Goal: Task Accomplishment & Management: Manage account settings

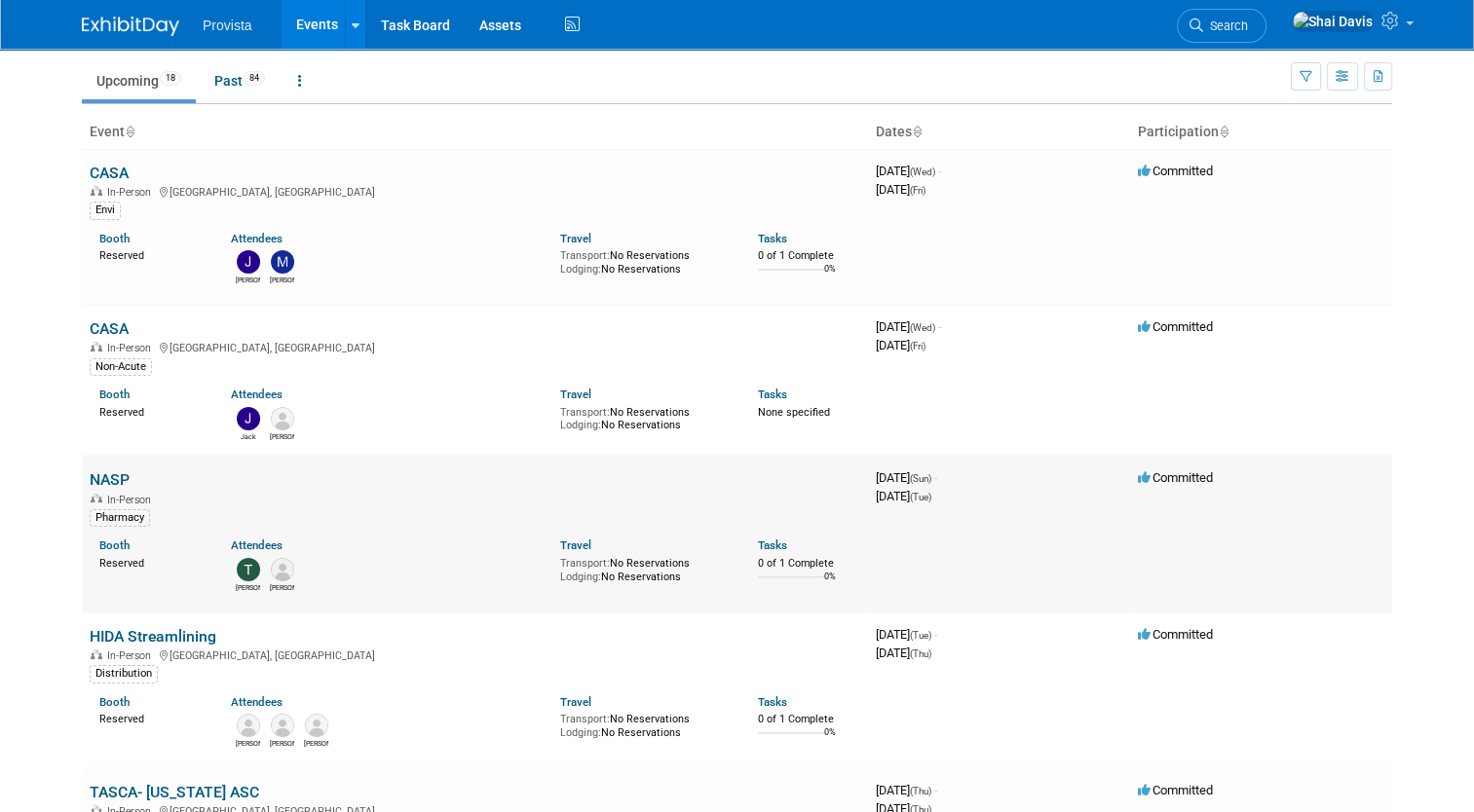
scroll to position [98, 0]
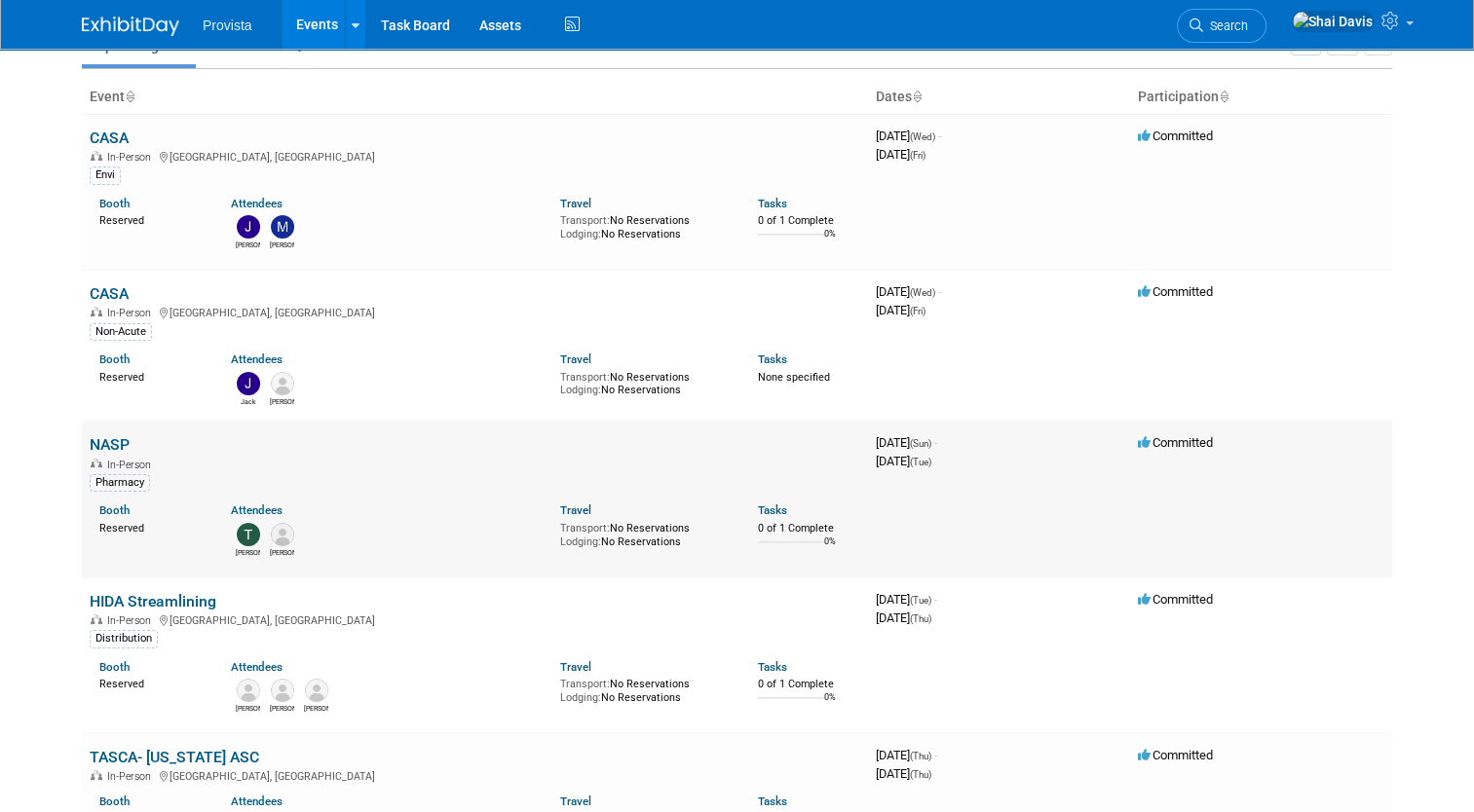
click at [109, 447] on link "NASP" at bounding box center [110, 444] width 40 height 19
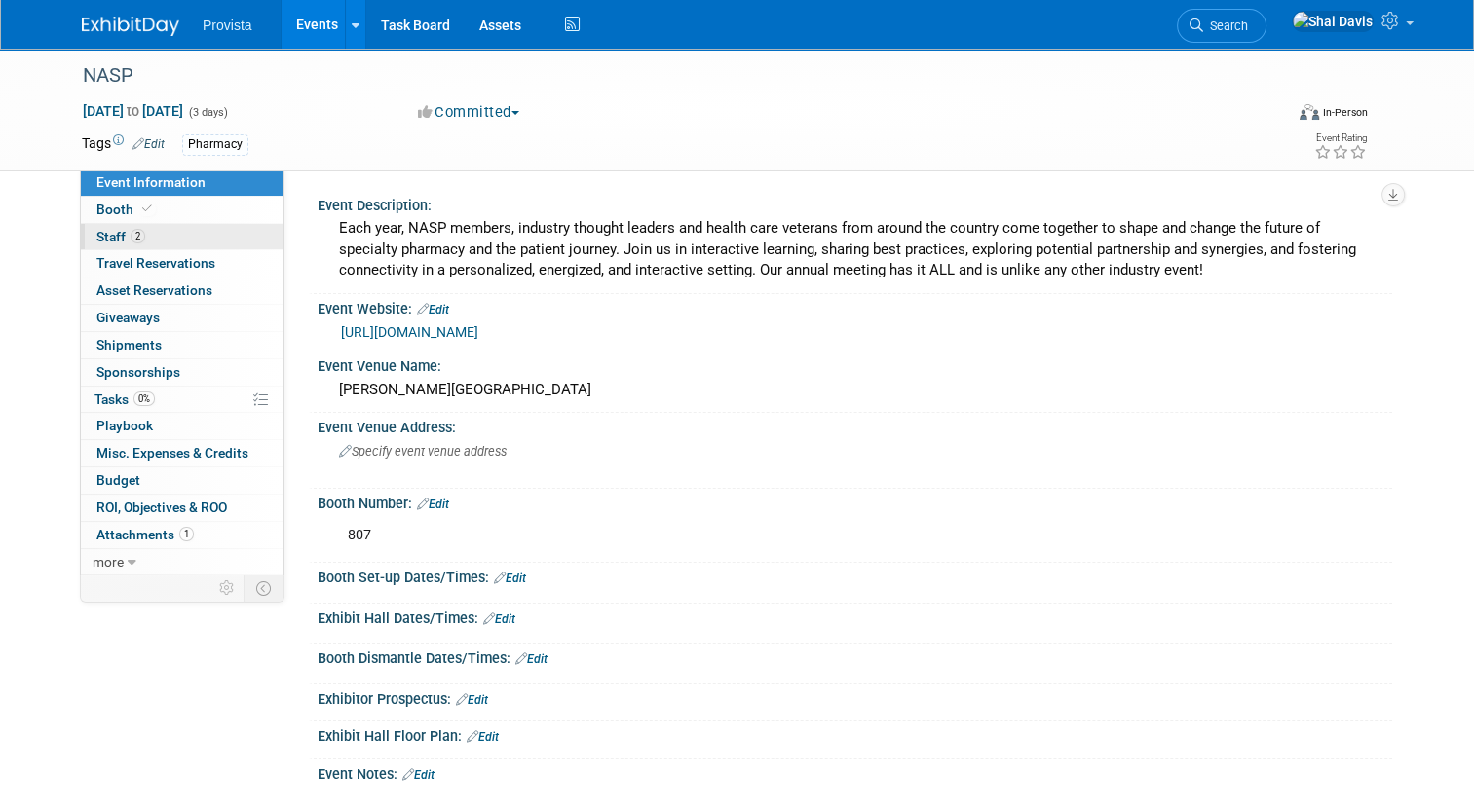
click at [110, 235] on span "Staff 2" at bounding box center [121, 237] width 49 height 16
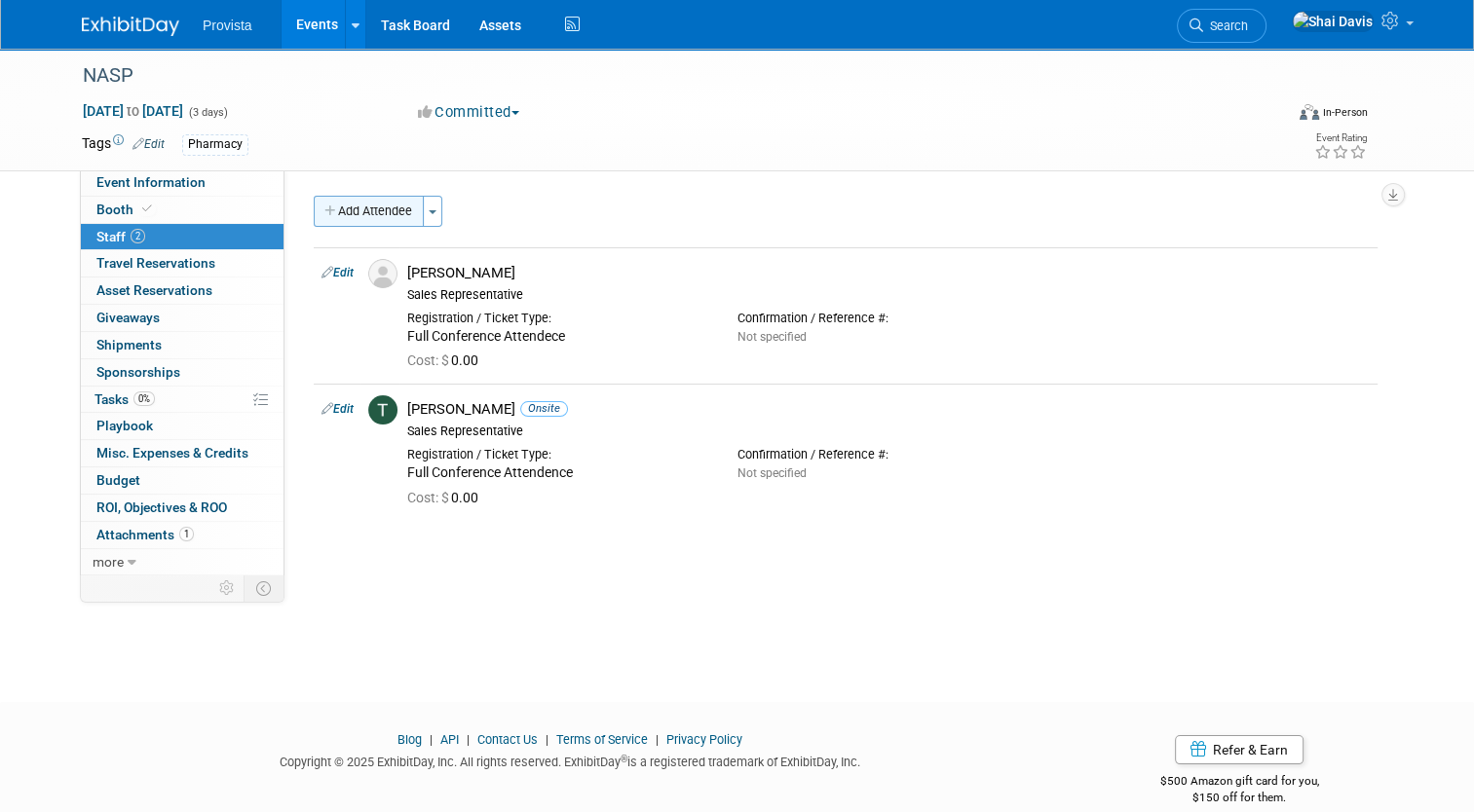
click at [339, 207] on button "Add Attendee" at bounding box center [369, 210] width 110 height 31
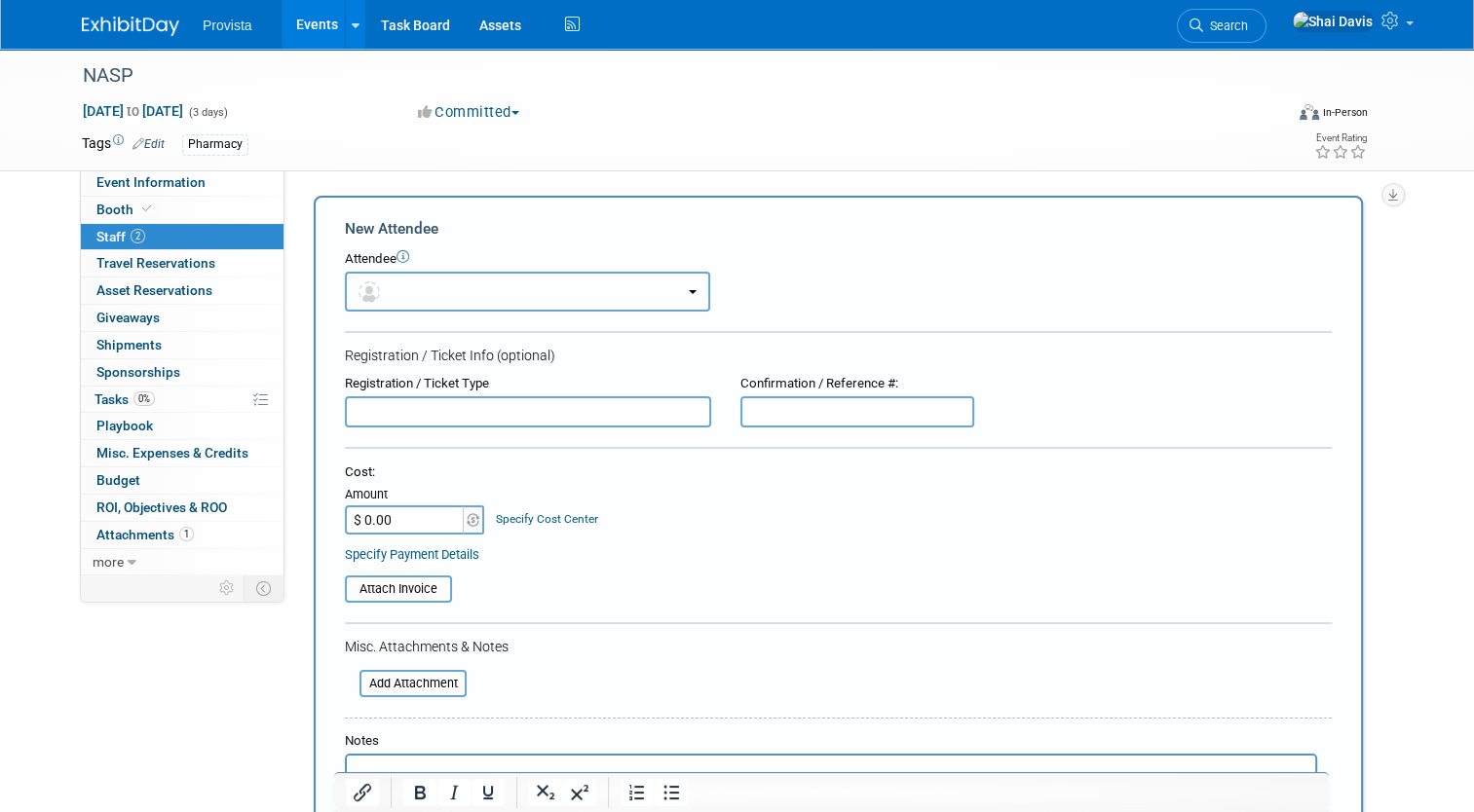
click at [384, 287] on button "button" at bounding box center [527, 292] width 365 height 40
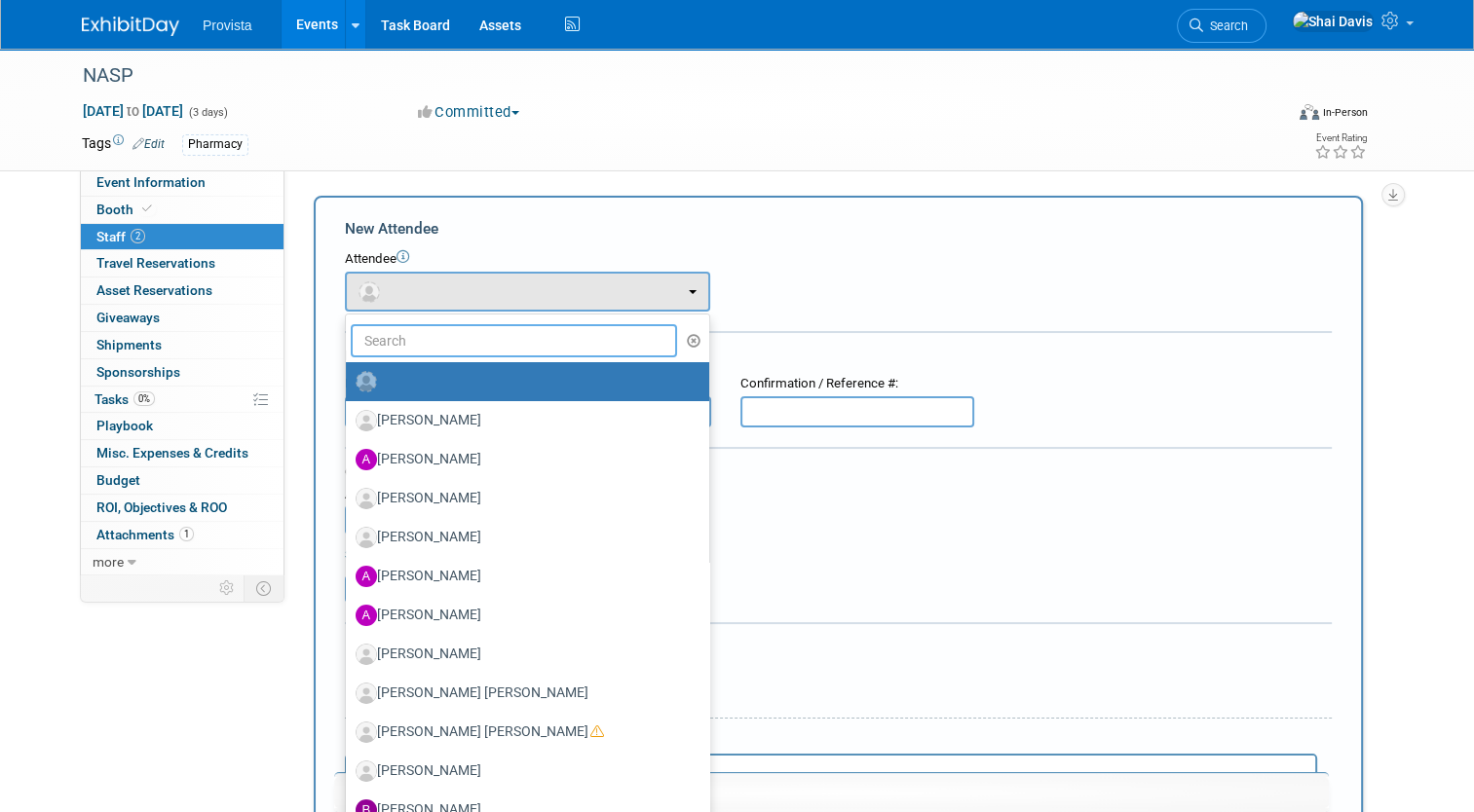
click at [387, 343] on input "text" at bounding box center [513, 340] width 326 height 33
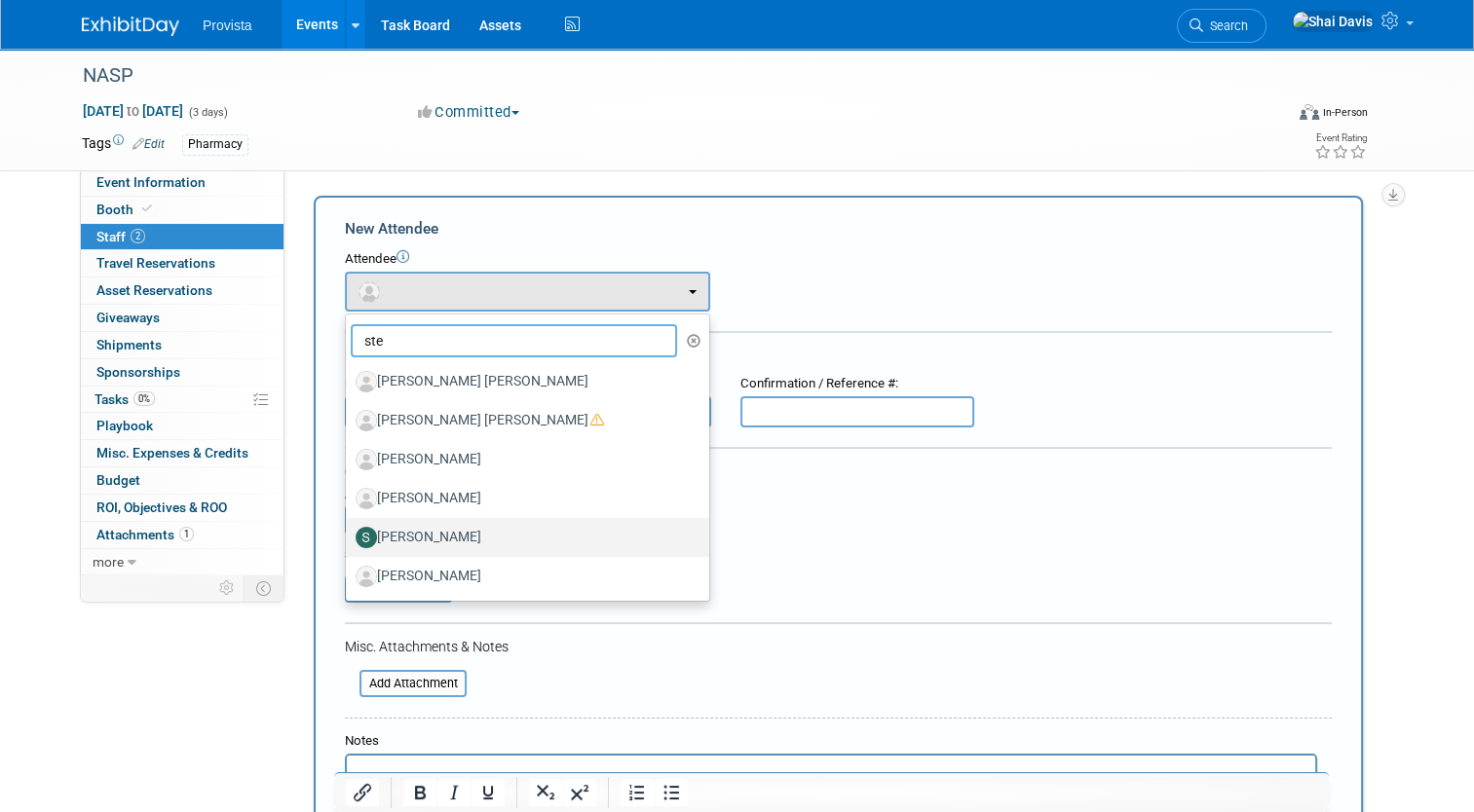
type input "ste"
click at [391, 539] on label "Stephanie Miller" at bounding box center [522, 537] width 334 height 31
click at [349, 539] on input "Stephanie Miller" at bounding box center [342, 535] width 13 height 13
select select "fb0f512d-c054-47e2-b49e-9a6e3dd8d1a5"
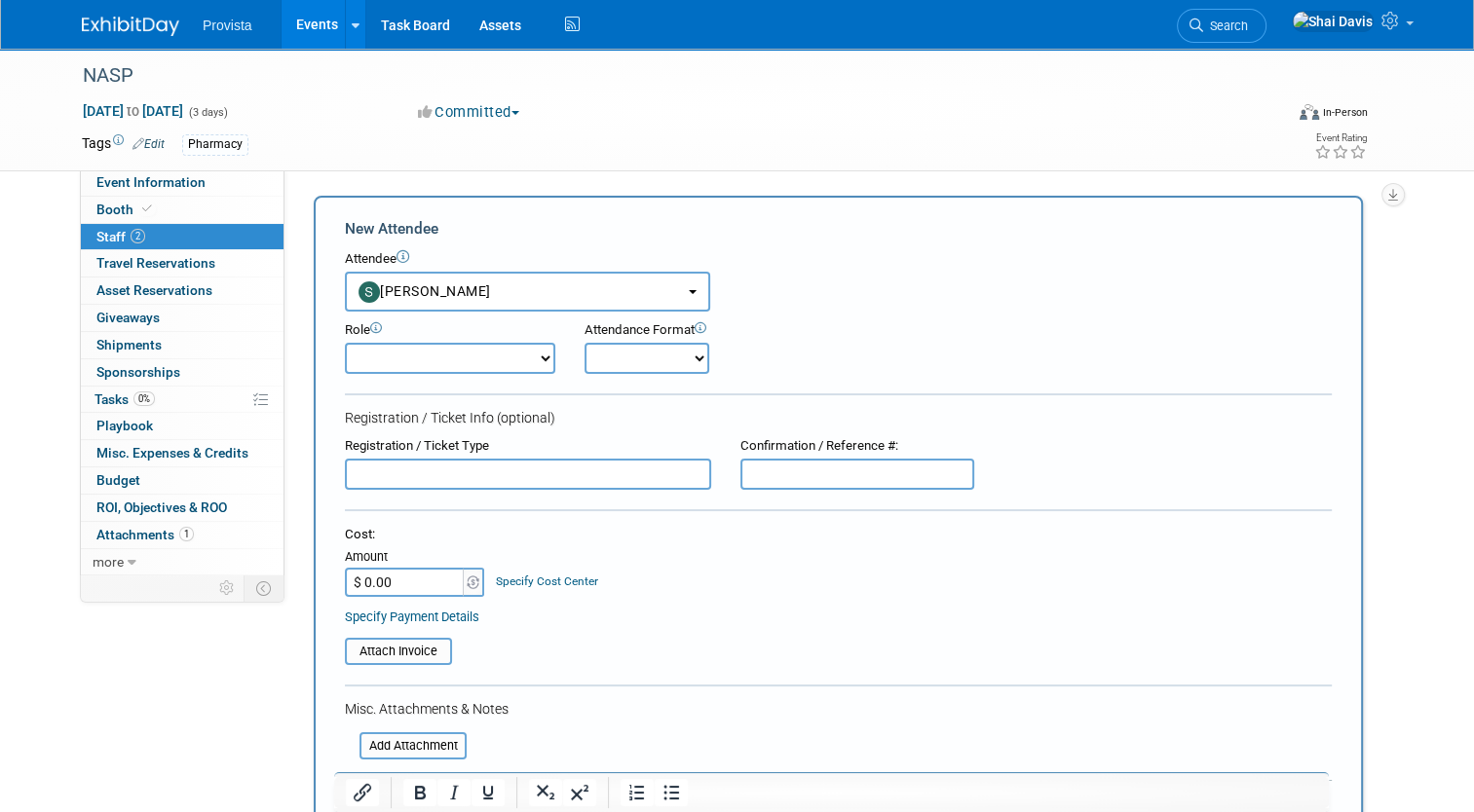
click at [413, 356] on select "Demonstrator Host Planner Presenter Sales Representative Set-up/Dismantle Crew …" at bounding box center [449, 358] width 210 height 31
select select "4"
click at [345, 343] on select "Demonstrator Host Planner Presenter Sales Representative Set-up/Dismantle Crew …" at bounding box center [449, 358] width 210 height 31
click at [388, 480] on input "text" at bounding box center [527, 473] width 366 height 31
click at [399, 580] on input "$ 0.00" at bounding box center [406, 582] width 122 height 29
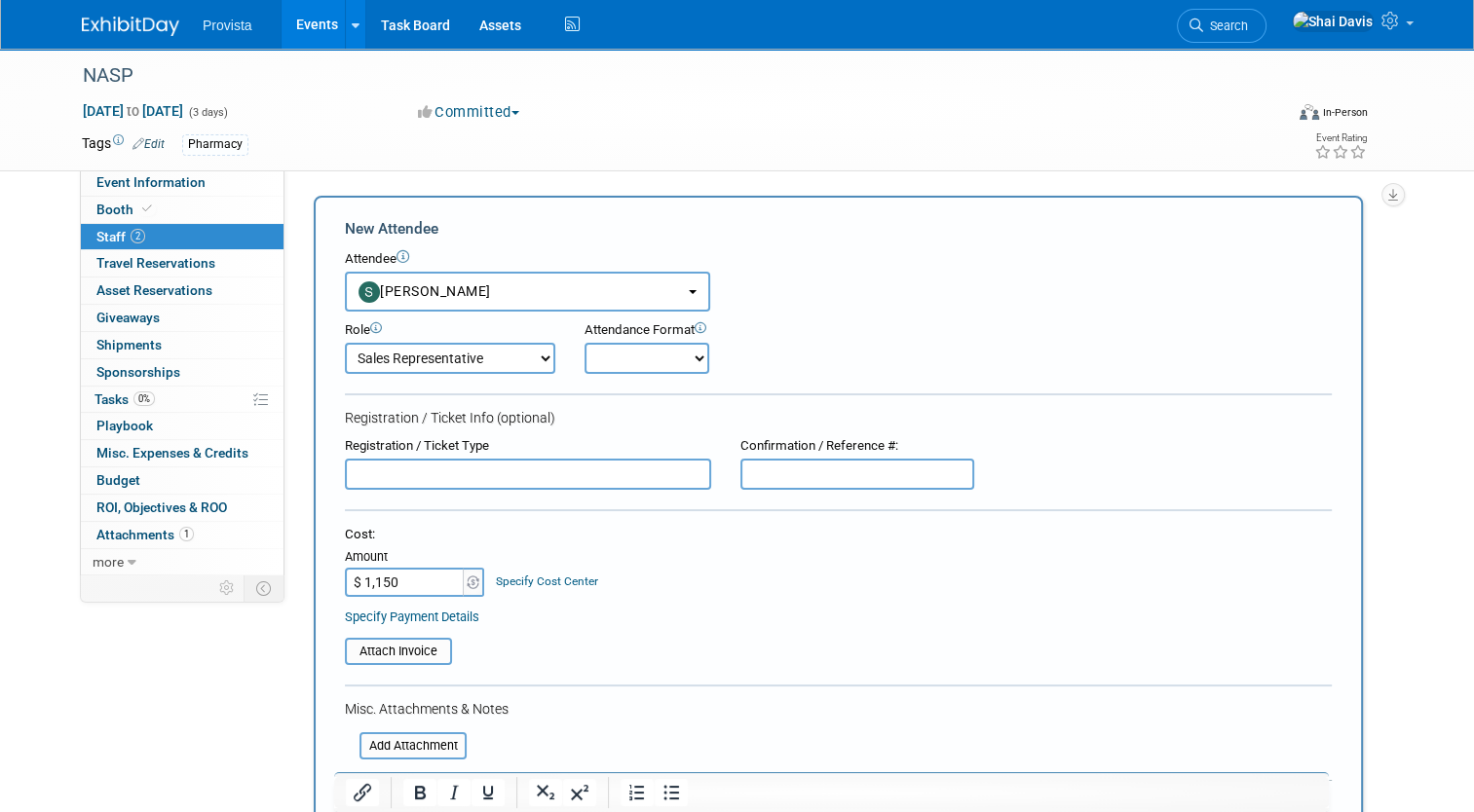
type input "$ 1,150.00"
click at [374, 464] on input "text" at bounding box center [527, 473] width 366 height 31
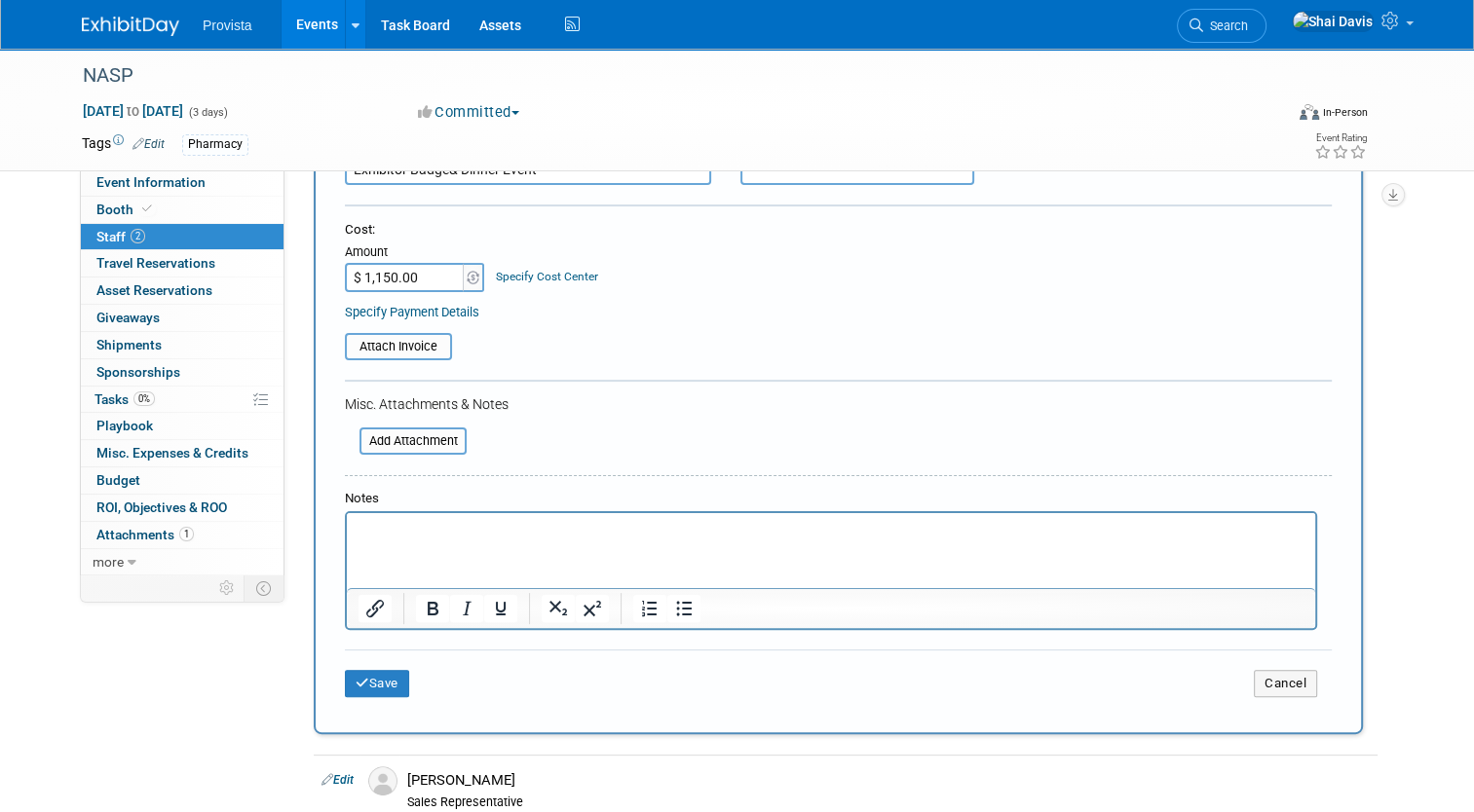
scroll to position [390, 0]
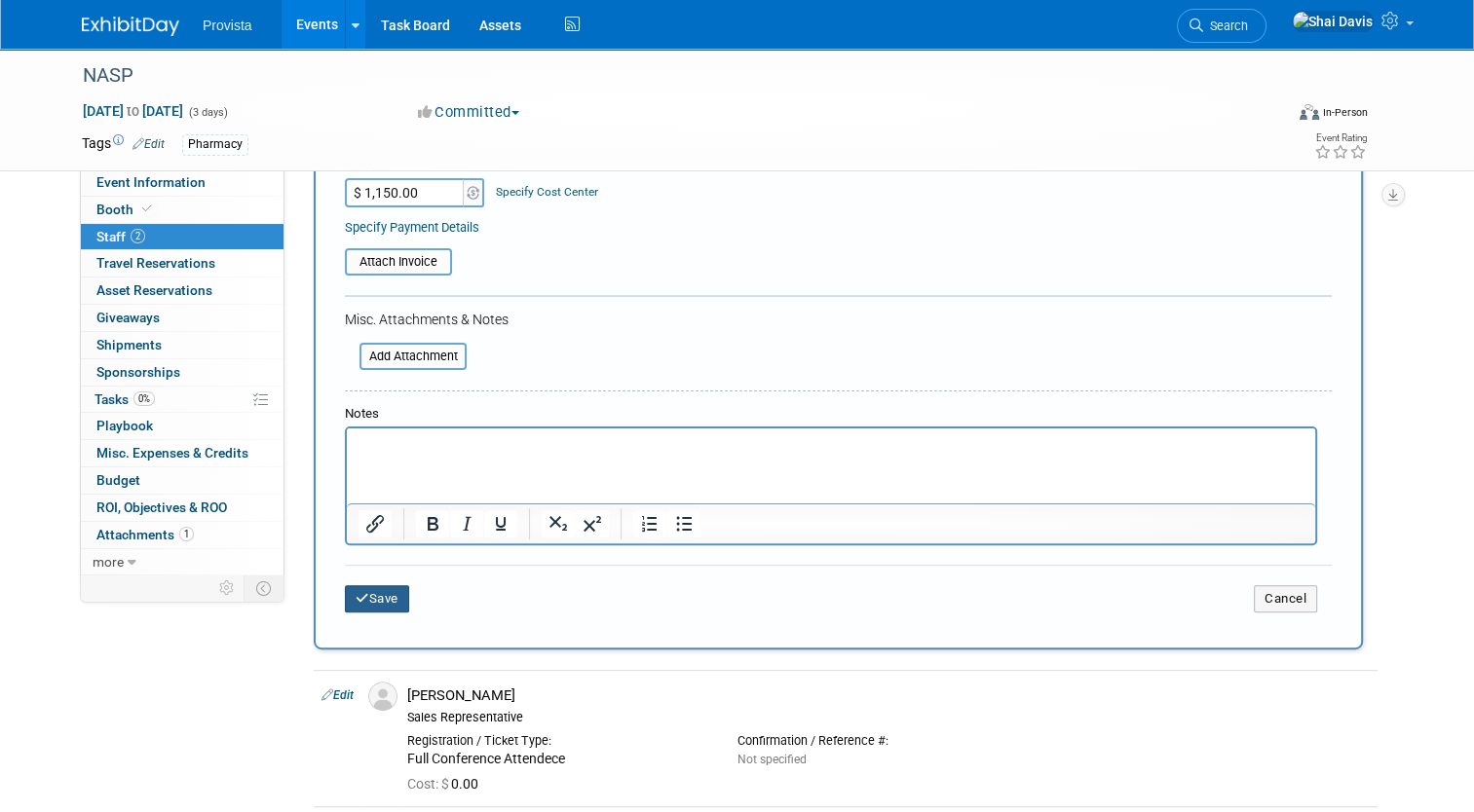
type input "Exhibitor Badge& Dinner Event"
click at [388, 606] on button "Save" at bounding box center [377, 598] width 64 height 27
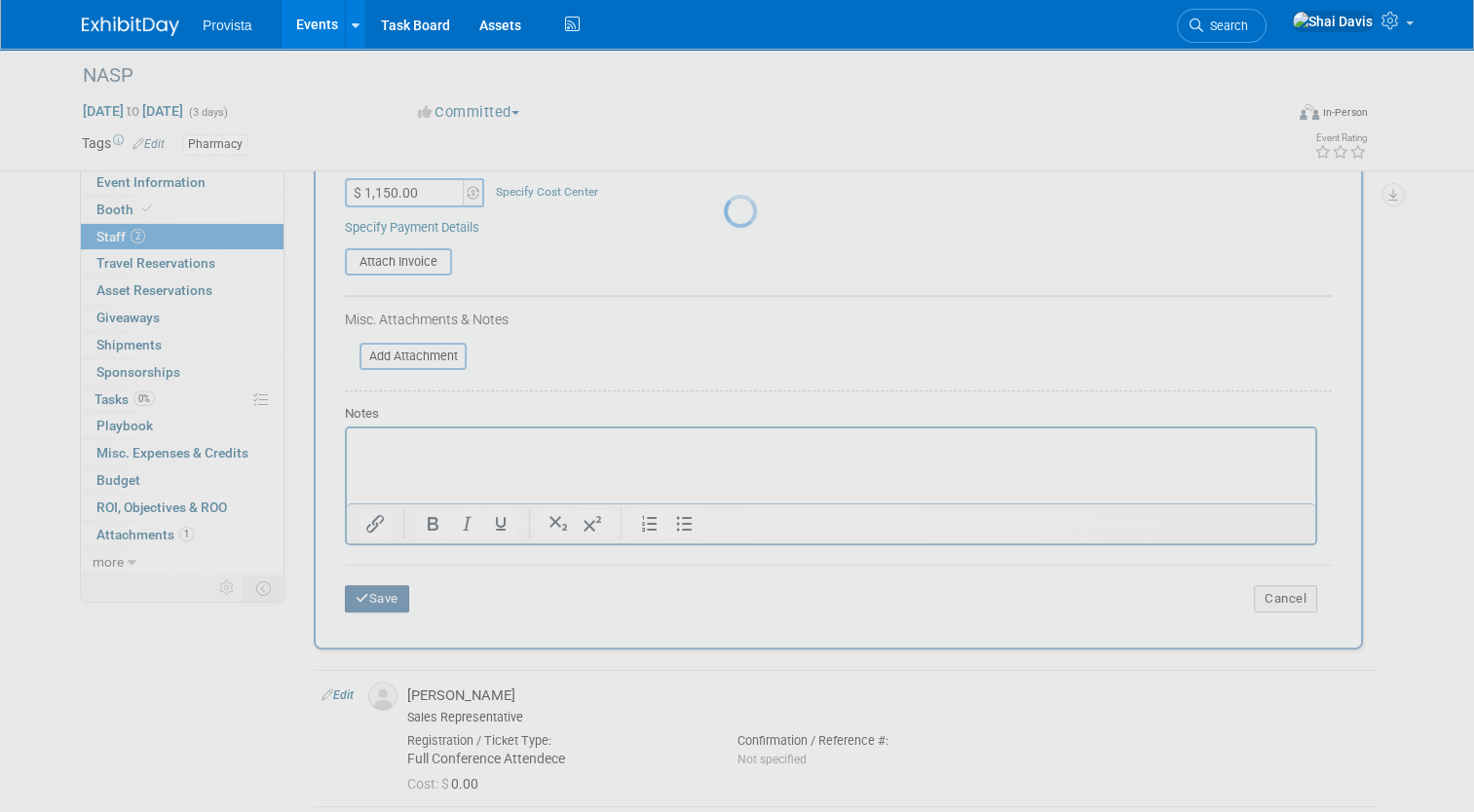
scroll to position [73, 0]
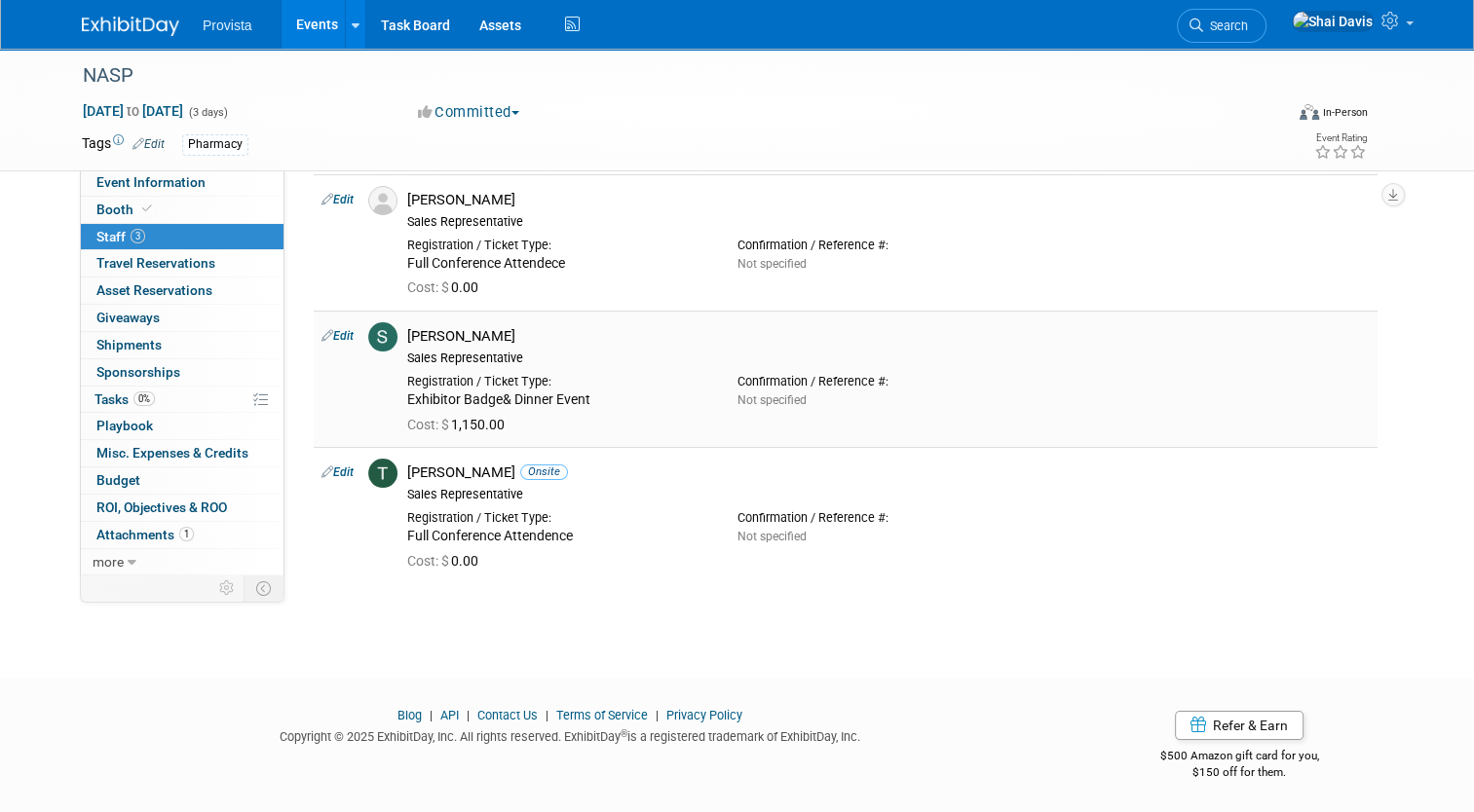
click at [341, 330] on link "Edit" at bounding box center [337, 336] width 32 height 14
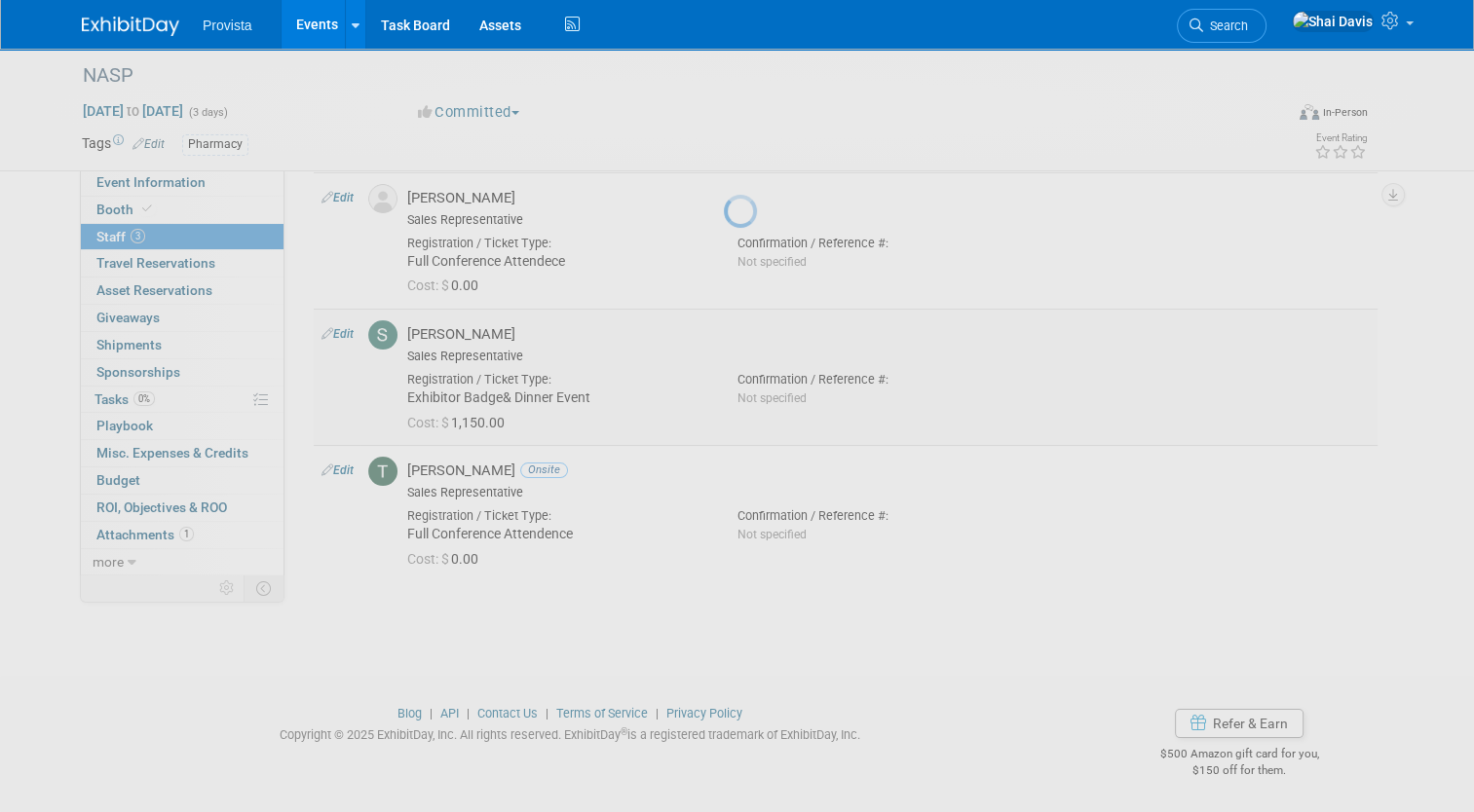
select select "fb0f512d-c054-47e2-b49e-9a6e3dd8d1a5"
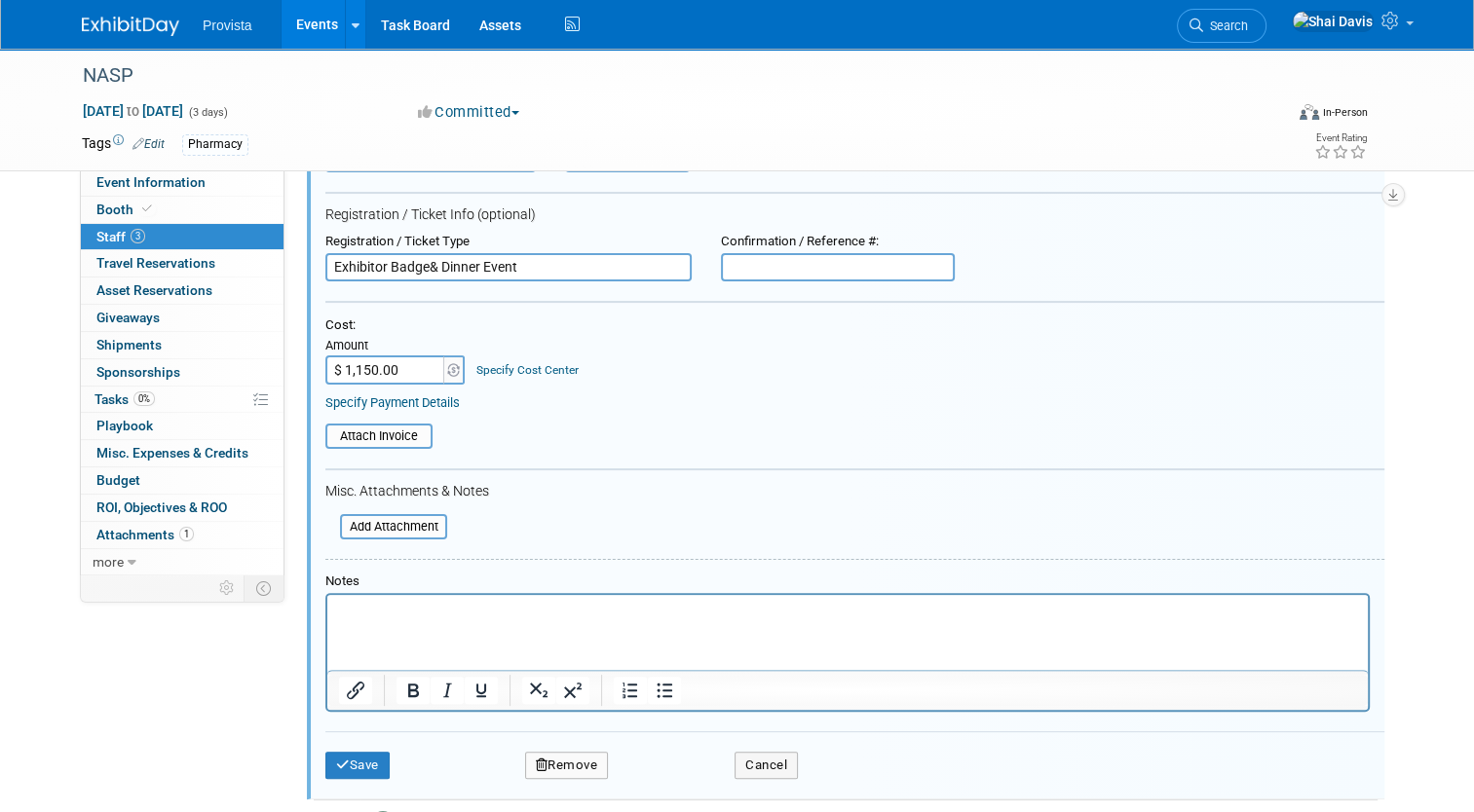
scroll to position [359, 0]
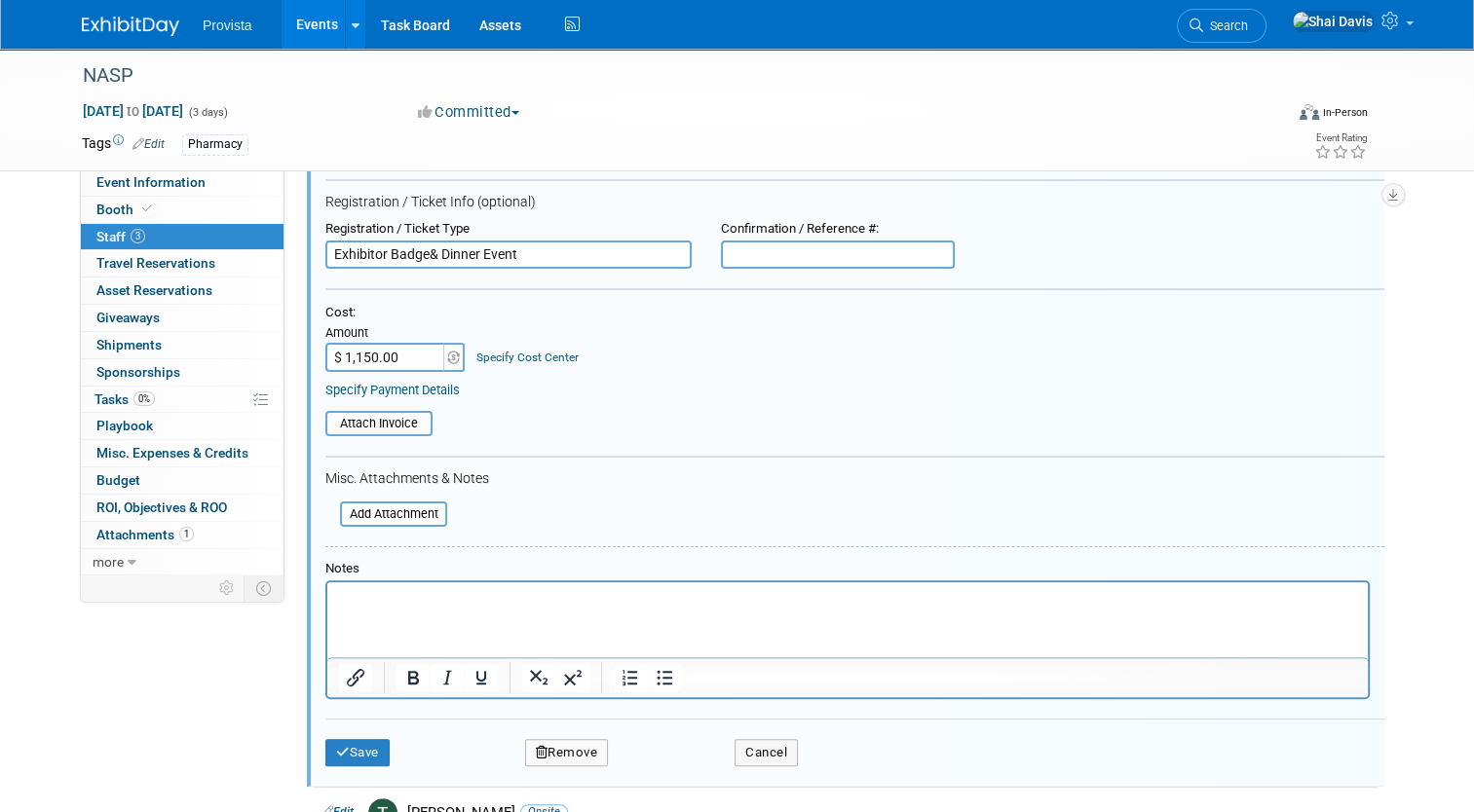
click at [370, 605] on p "Rich Text Area. Press ALT-0 for help." at bounding box center [847, 600] width 1018 height 20
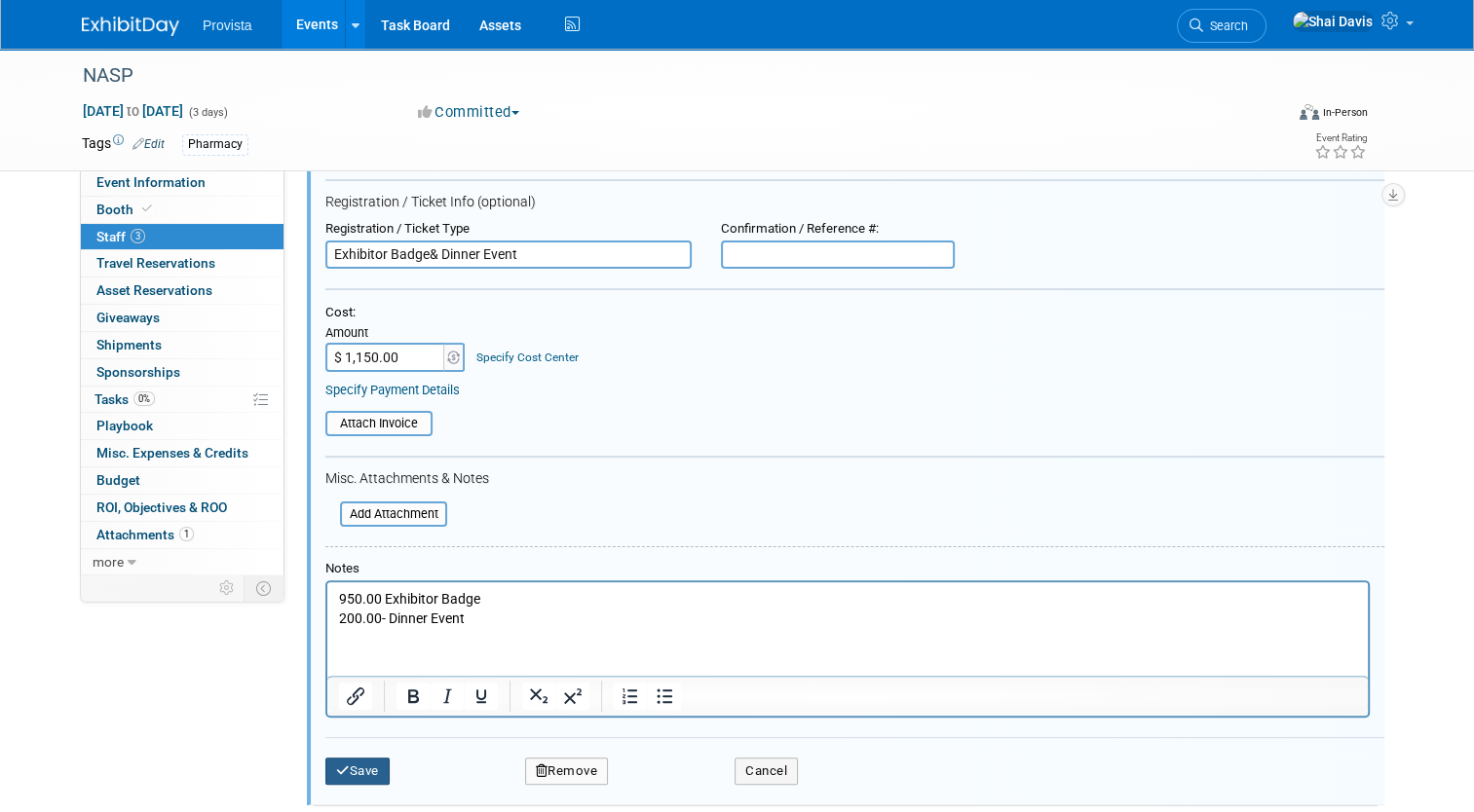
click at [335, 757] on button "Save" at bounding box center [357, 770] width 64 height 27
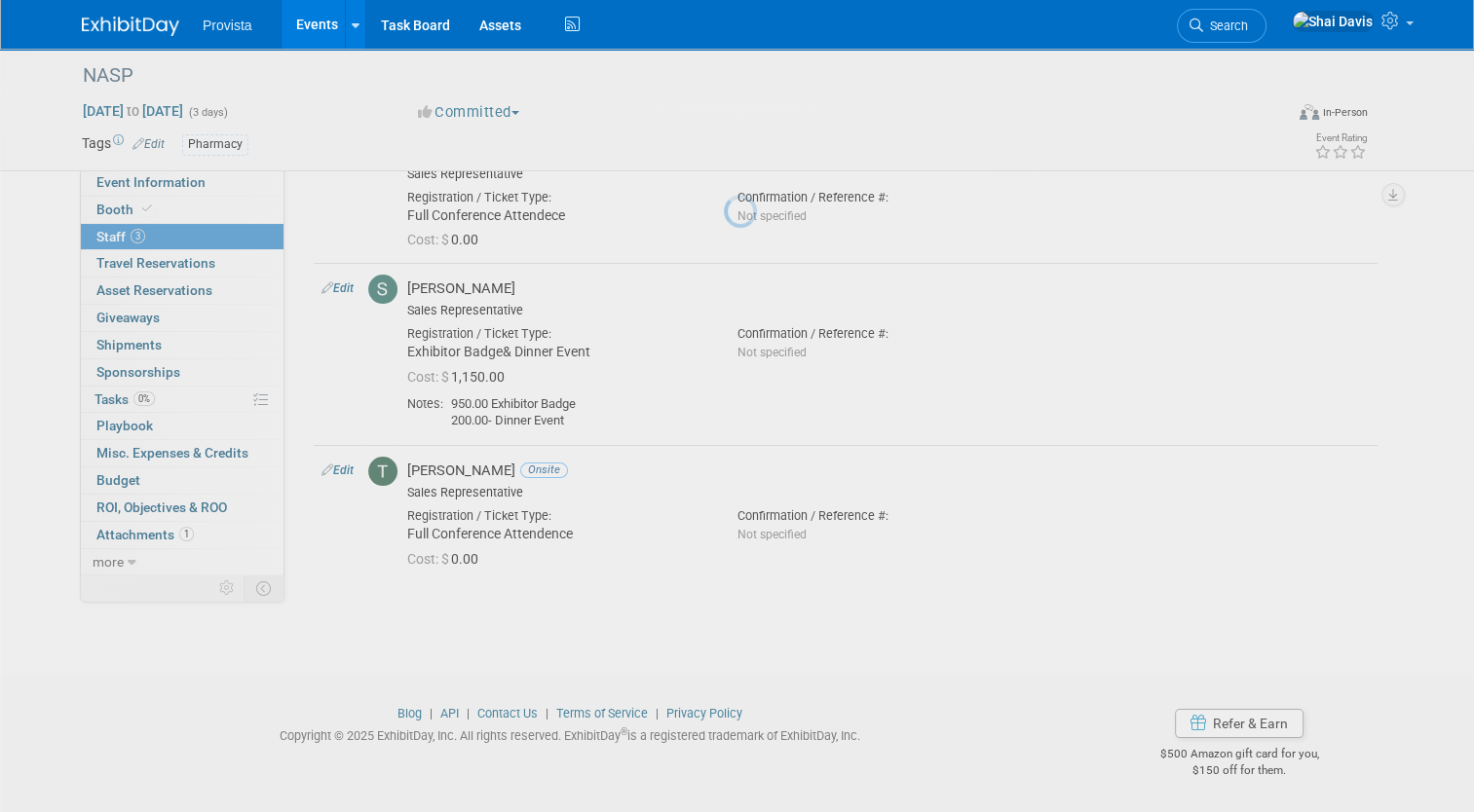
scroll to position [119, 0]
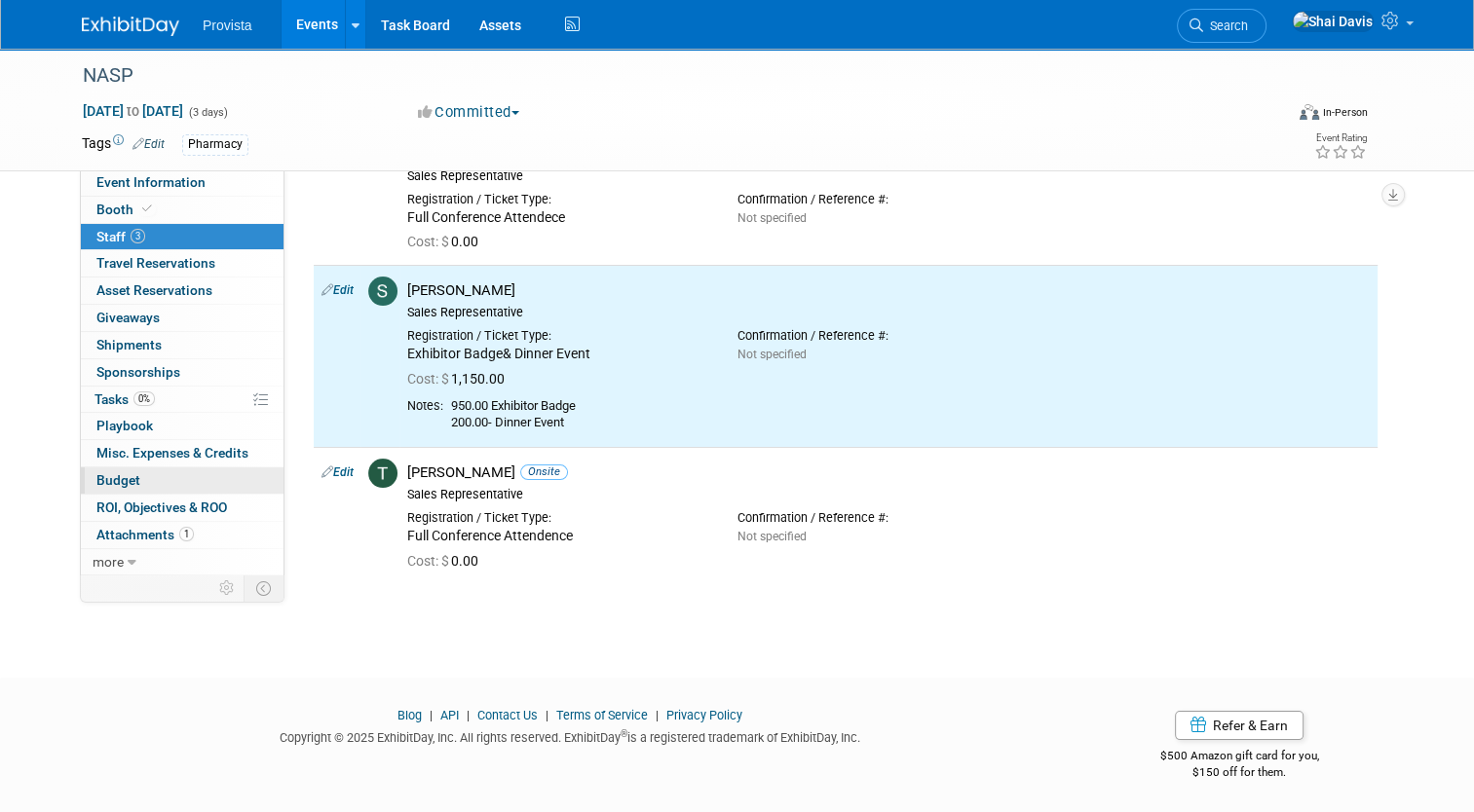
click at [123, 484] on span "Budget" at bounding box center [119, 480] width 44 height 16
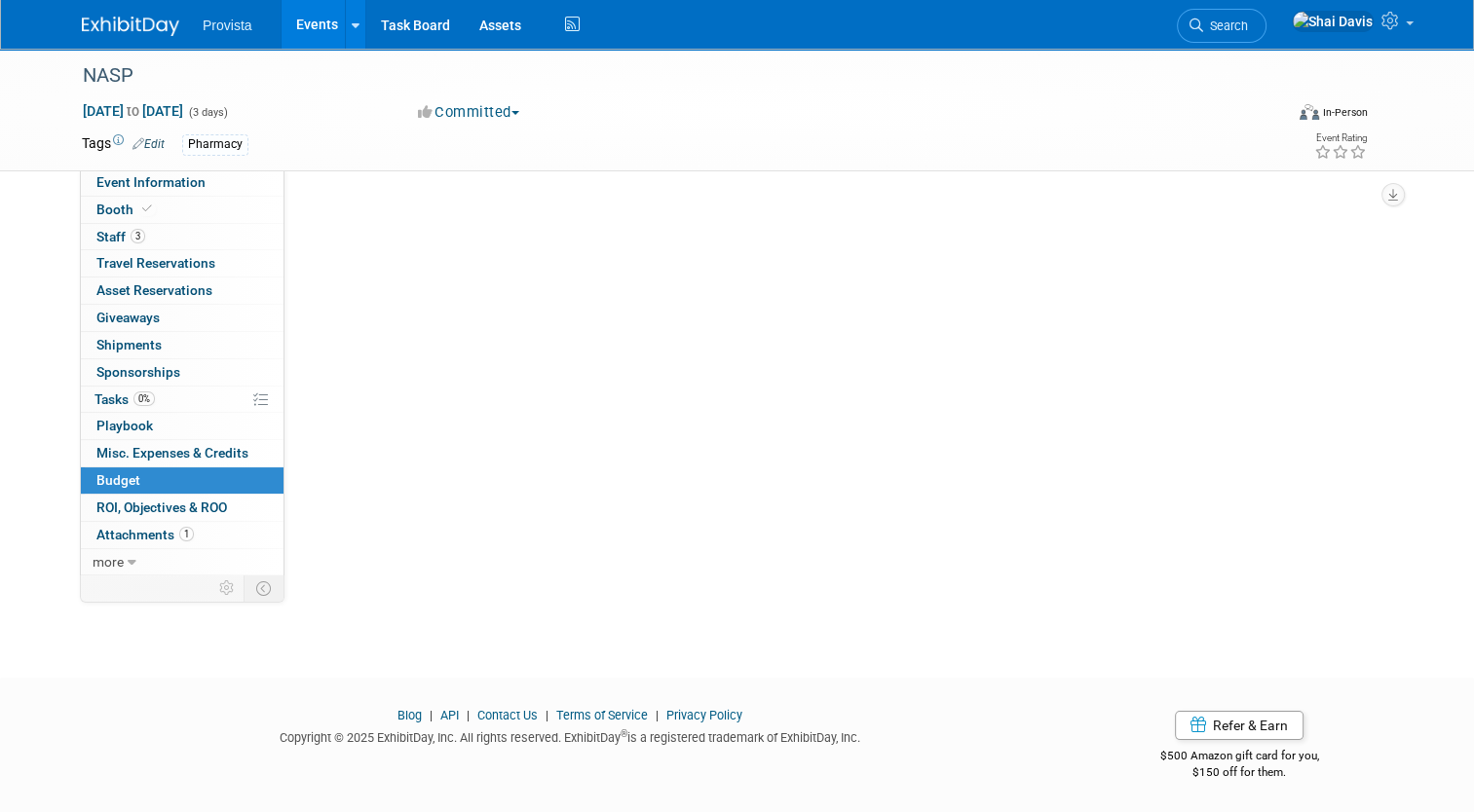
scroll to position [0, 0]
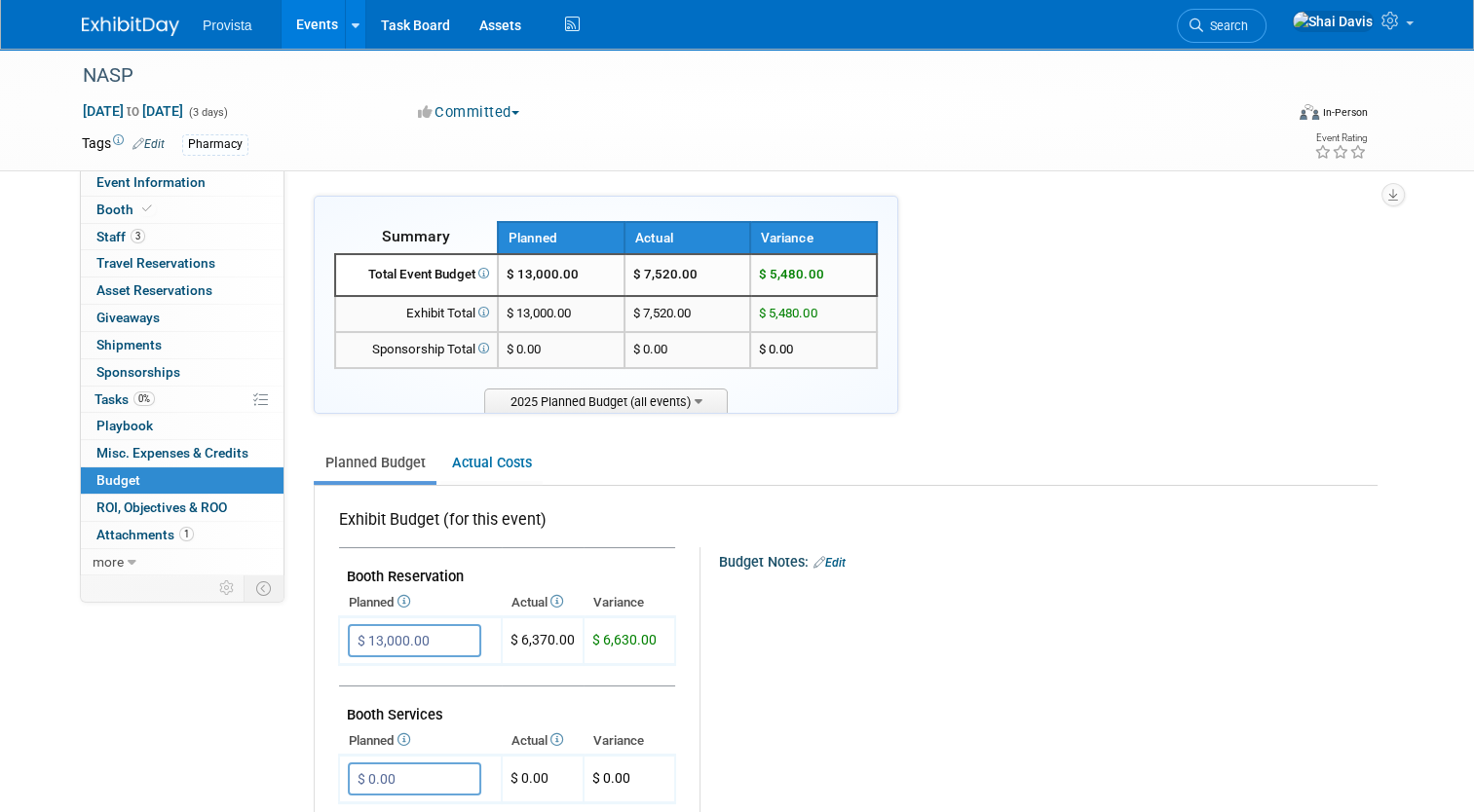
click at [292, 27] on link "Events" at bounding box center [316, 24] width 71 height 49
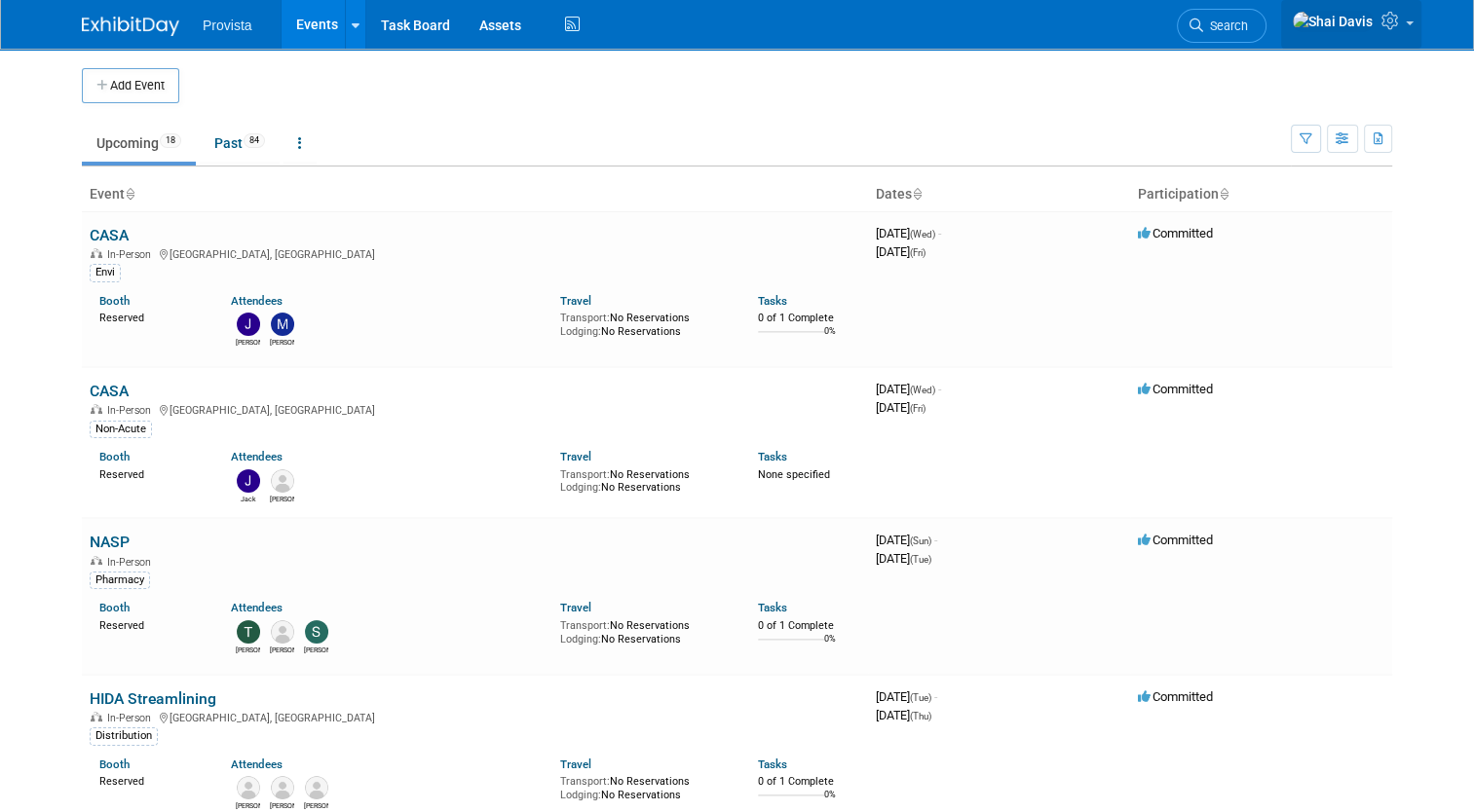
click at [1400, 21] on icon at bounding box center [1392, 21] width 22 height 18
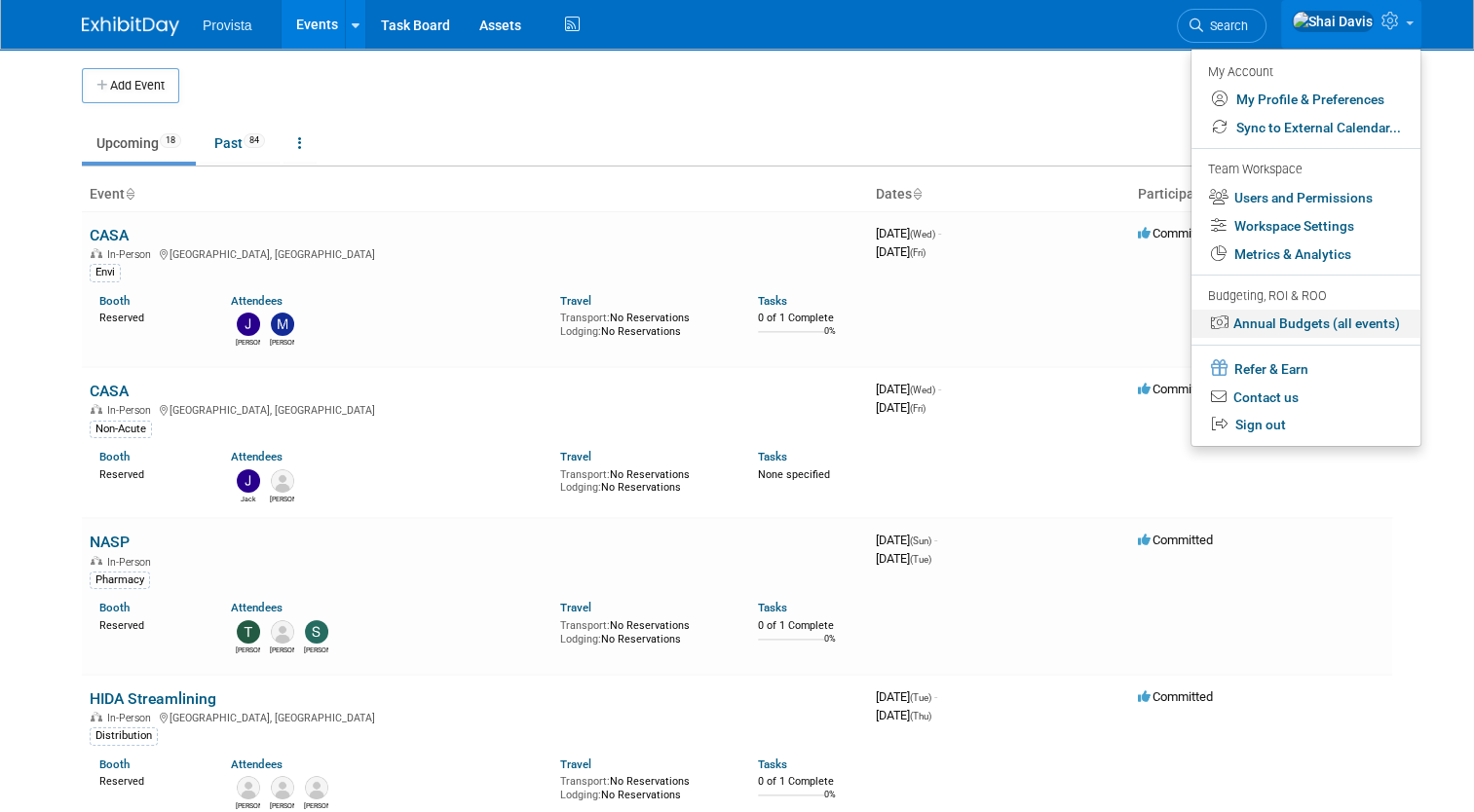
click at [1288, 329] on link "Annual Budgets (all events)" at bounding box center [1306, 324] width 229 height 28
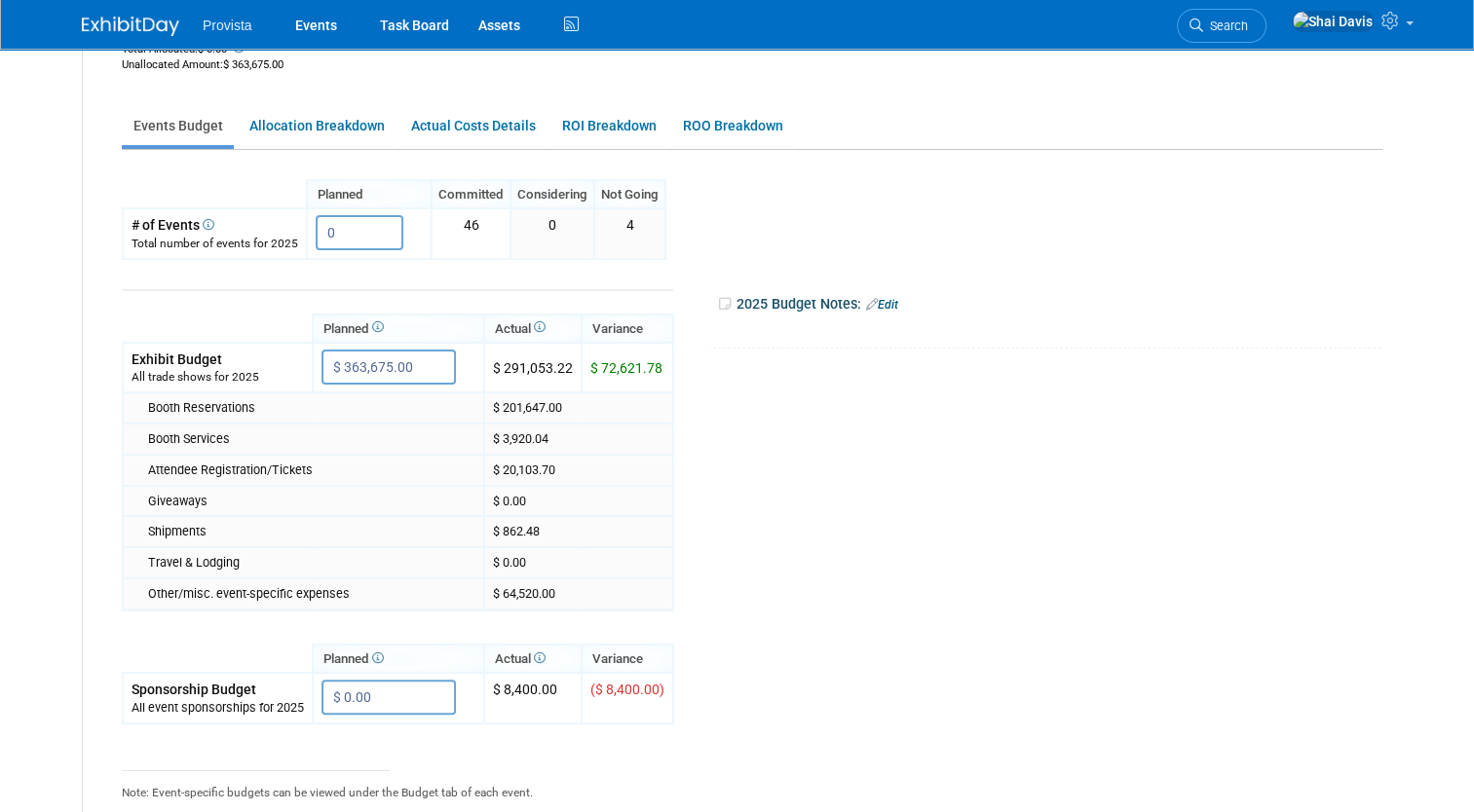
scroll to position [194, 0]
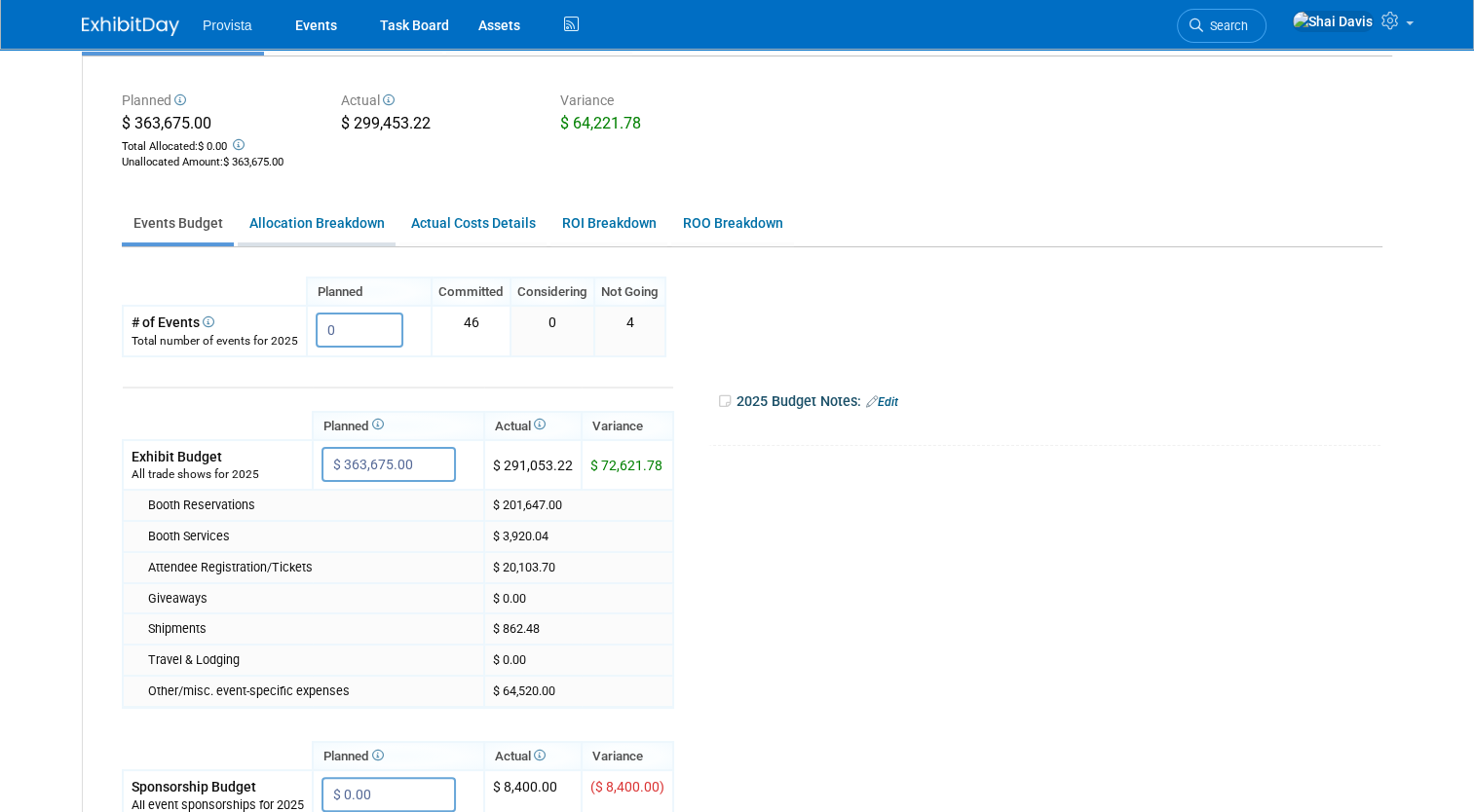
click at [307, 223] on link "Allocation Breakdown" at bounding box center [316, 223] width 157 height 38
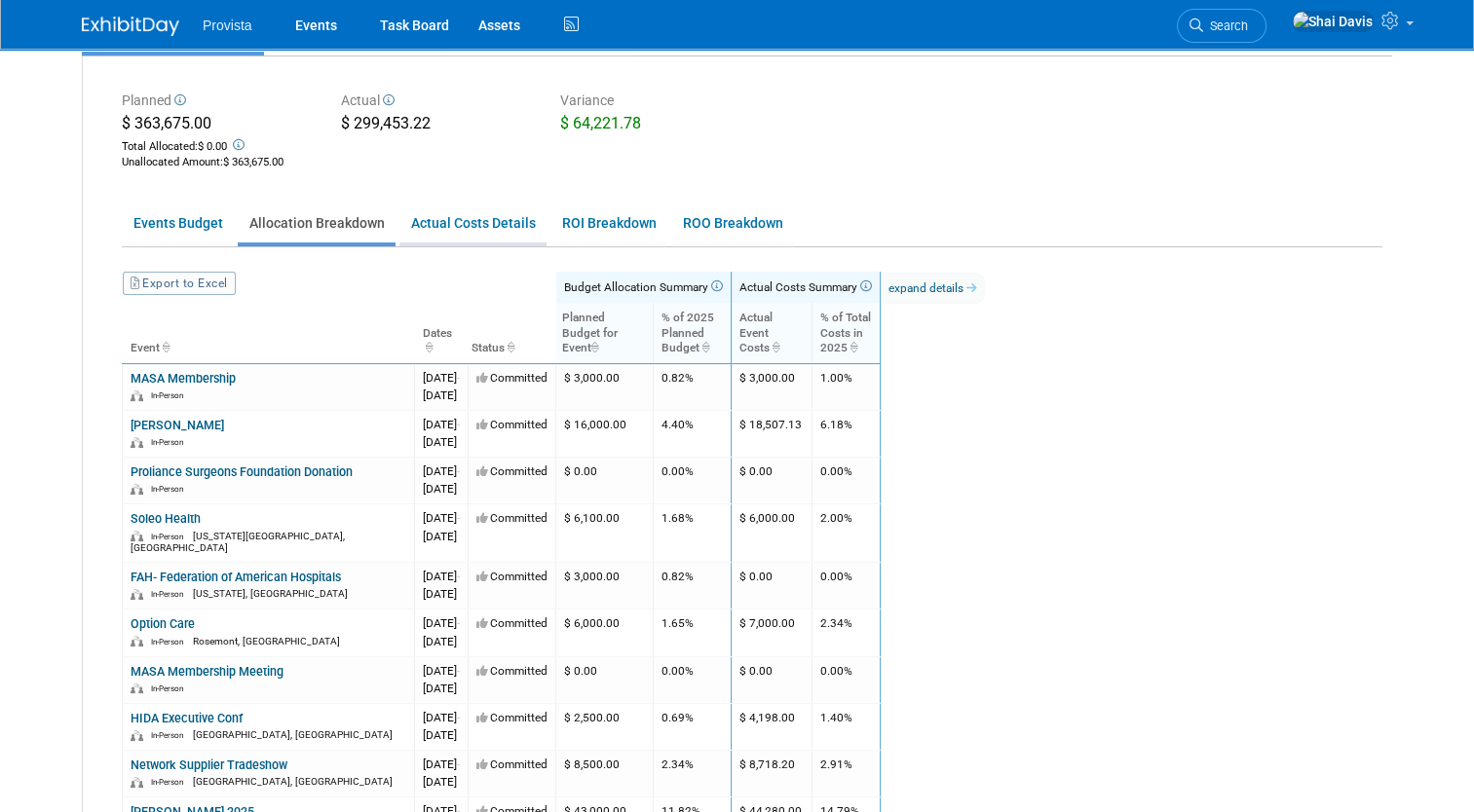
click at [440, 240] on link "Actual Costs Details" at bounding box center [473, 223] width 147 height 38
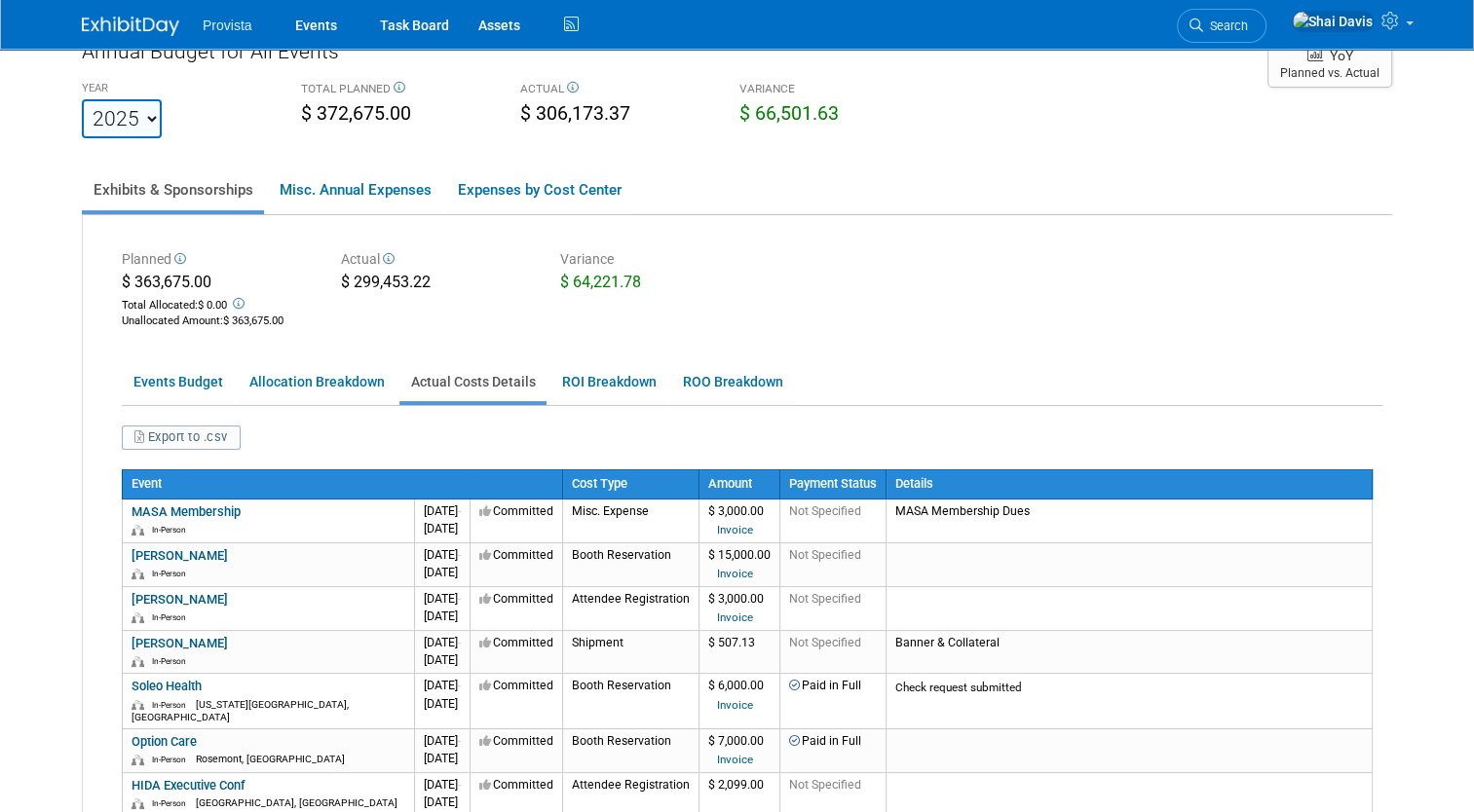
scroll to position [0, 0]
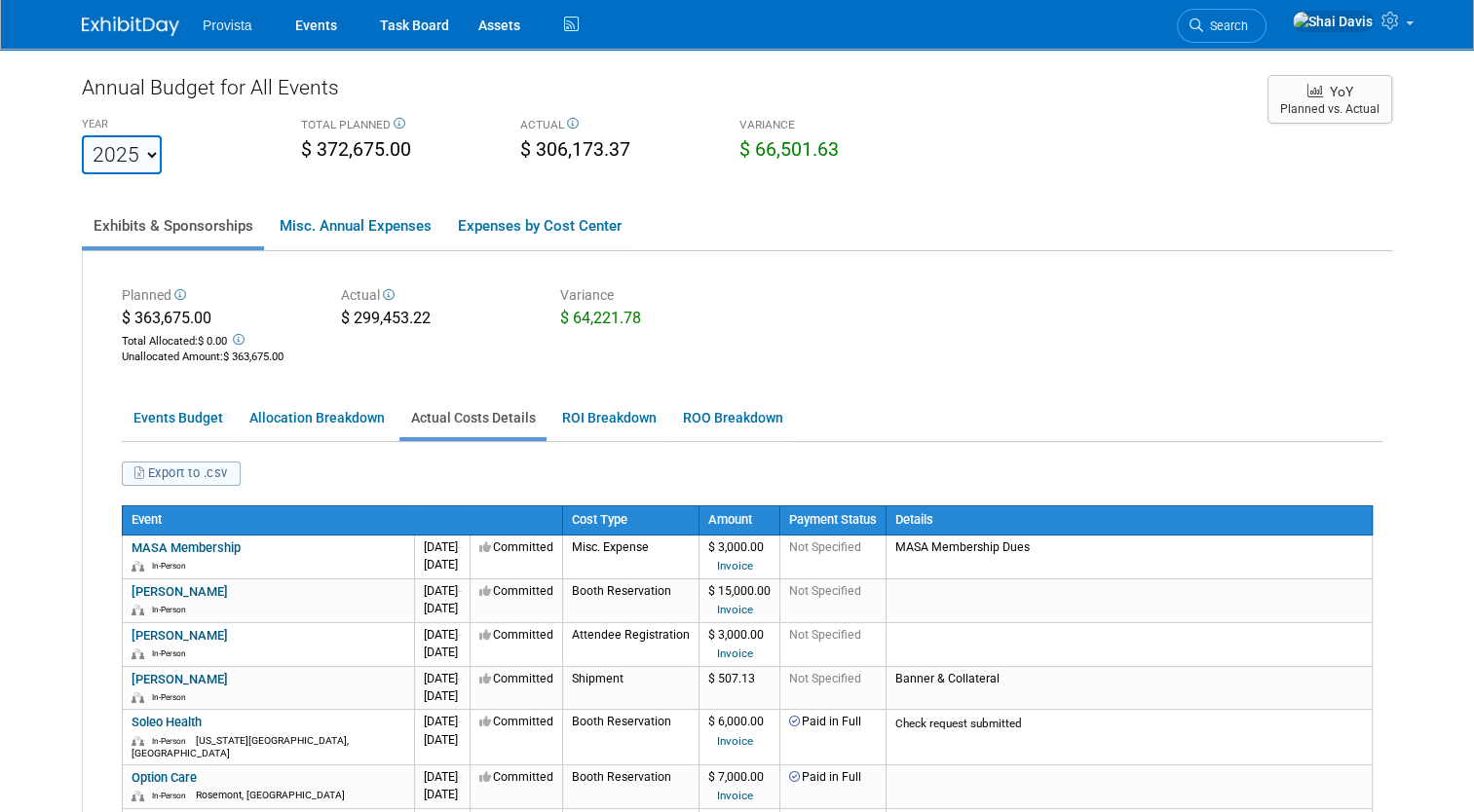
click at [172, 478] on button "Export to .csv" at bounding box center [180, 473] width 119 height 24
click at [261, 430] on link "Allocation Breakdown" at bounding box center [316, 418] width 157 height 38
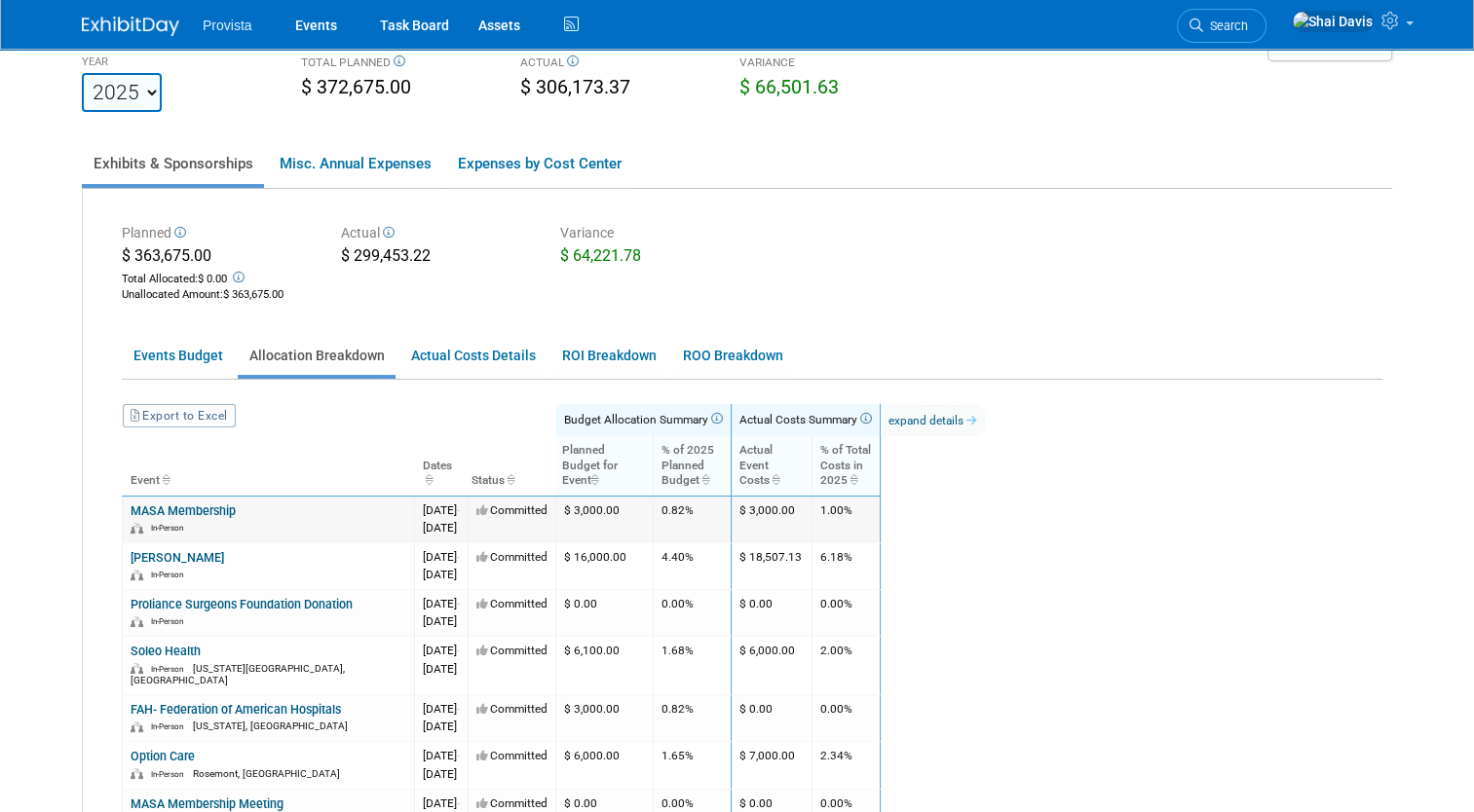
scroll to position [98, 0]
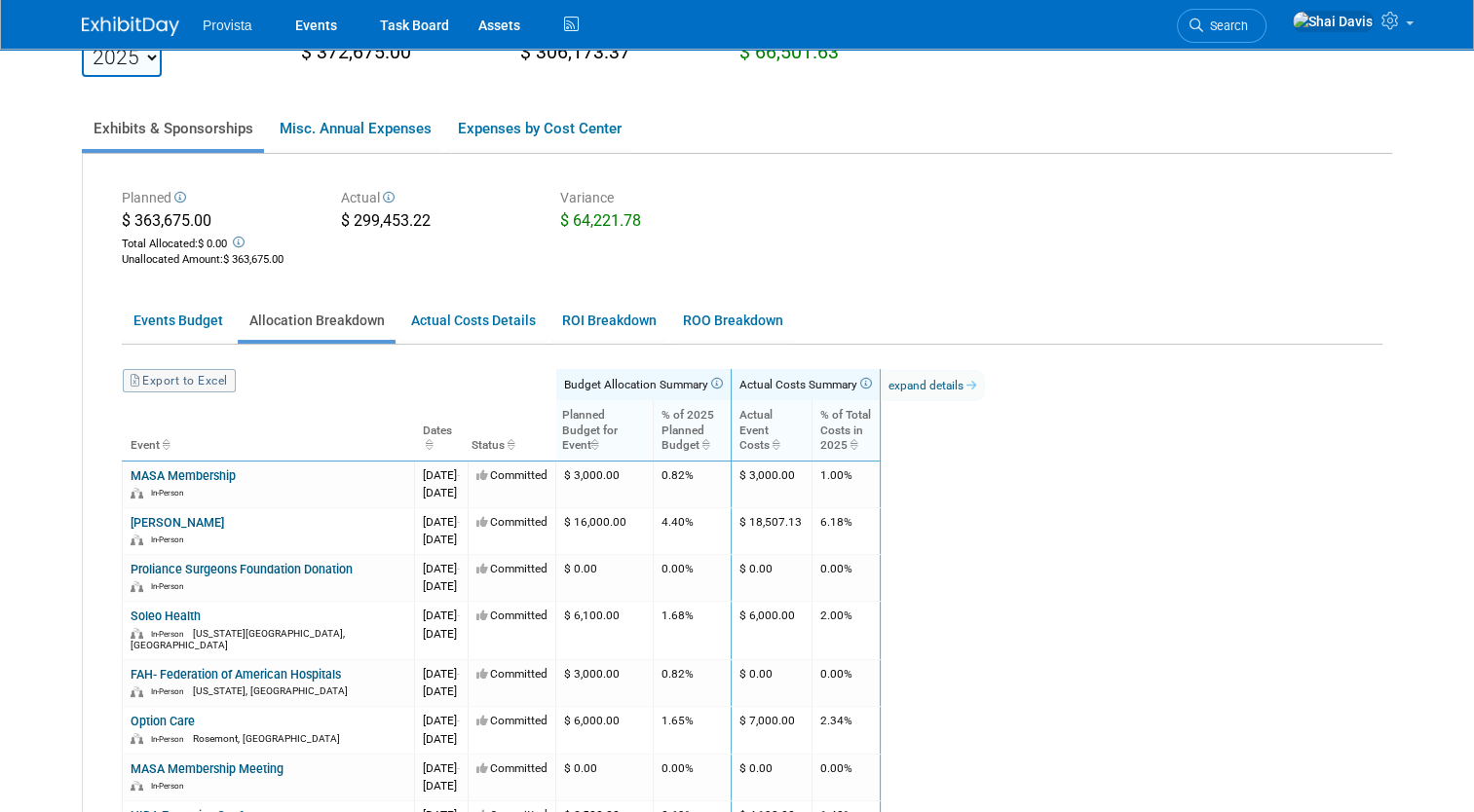
click at [171, 385] on link "Export to Excel" at bounding box center [178, 380] width 113 height 23
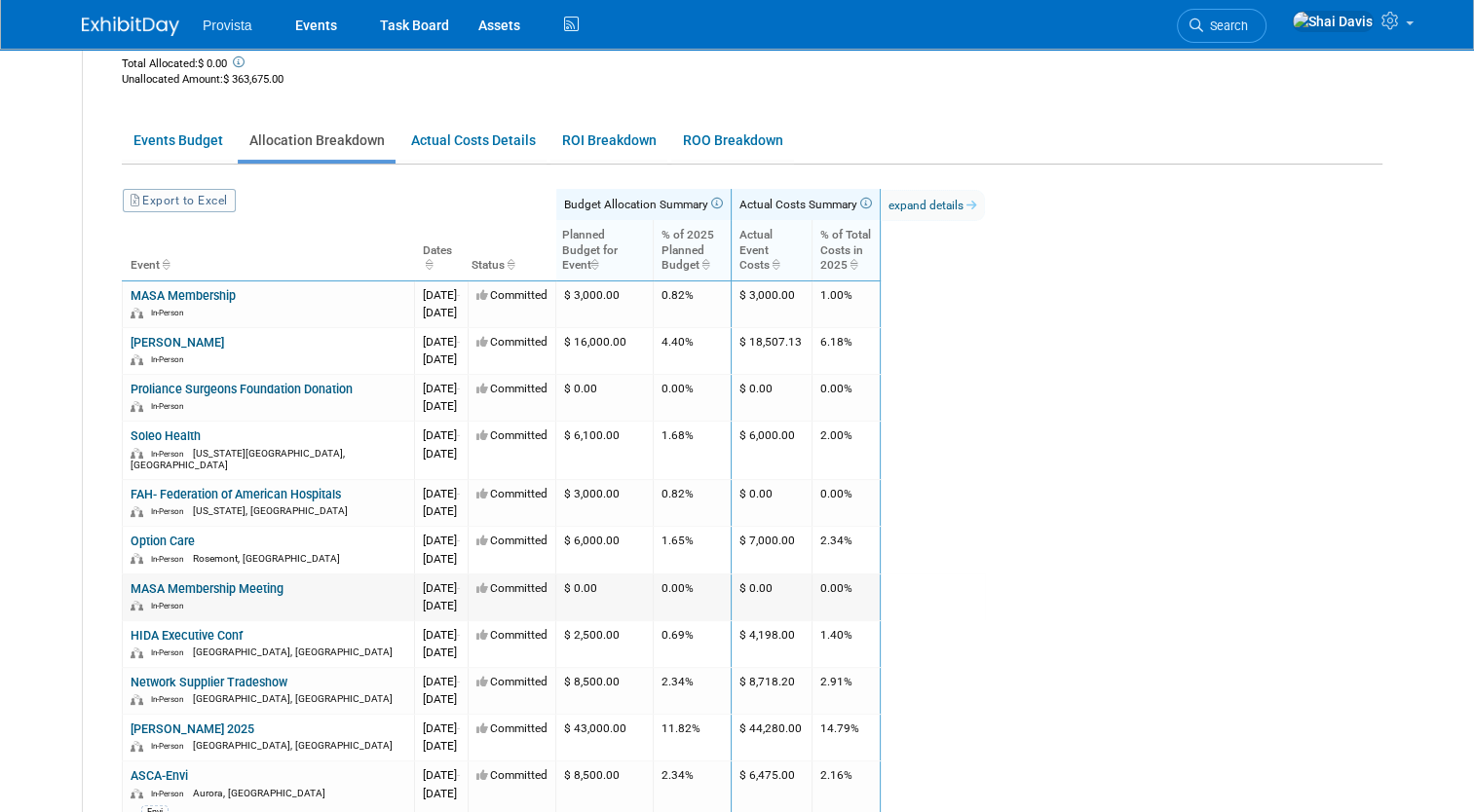
scroll to position [292, 0]
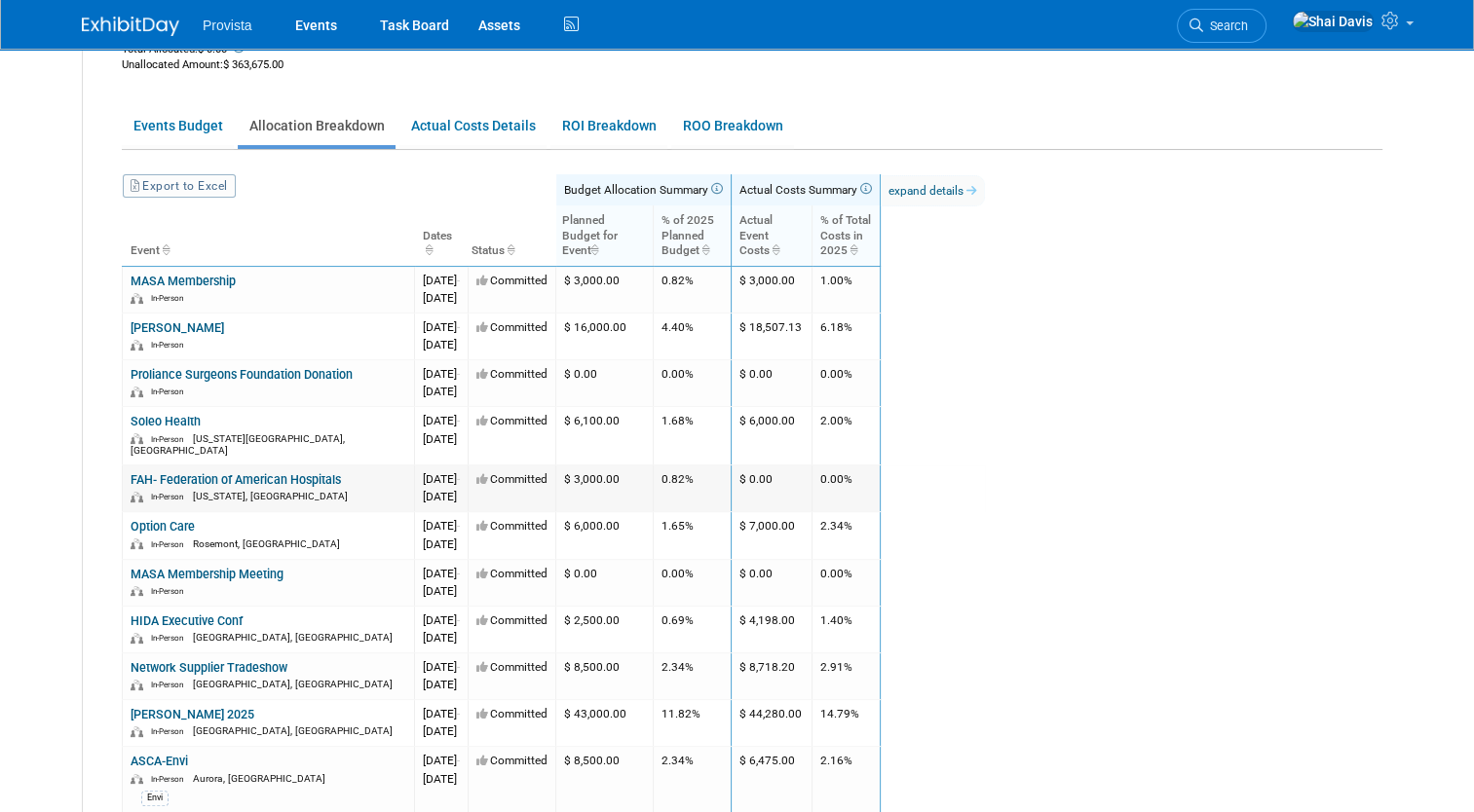
click at [201, 472] on link "FAH- Federation of American Hospitals" at bounding box center [235, 479] width 210 height 15
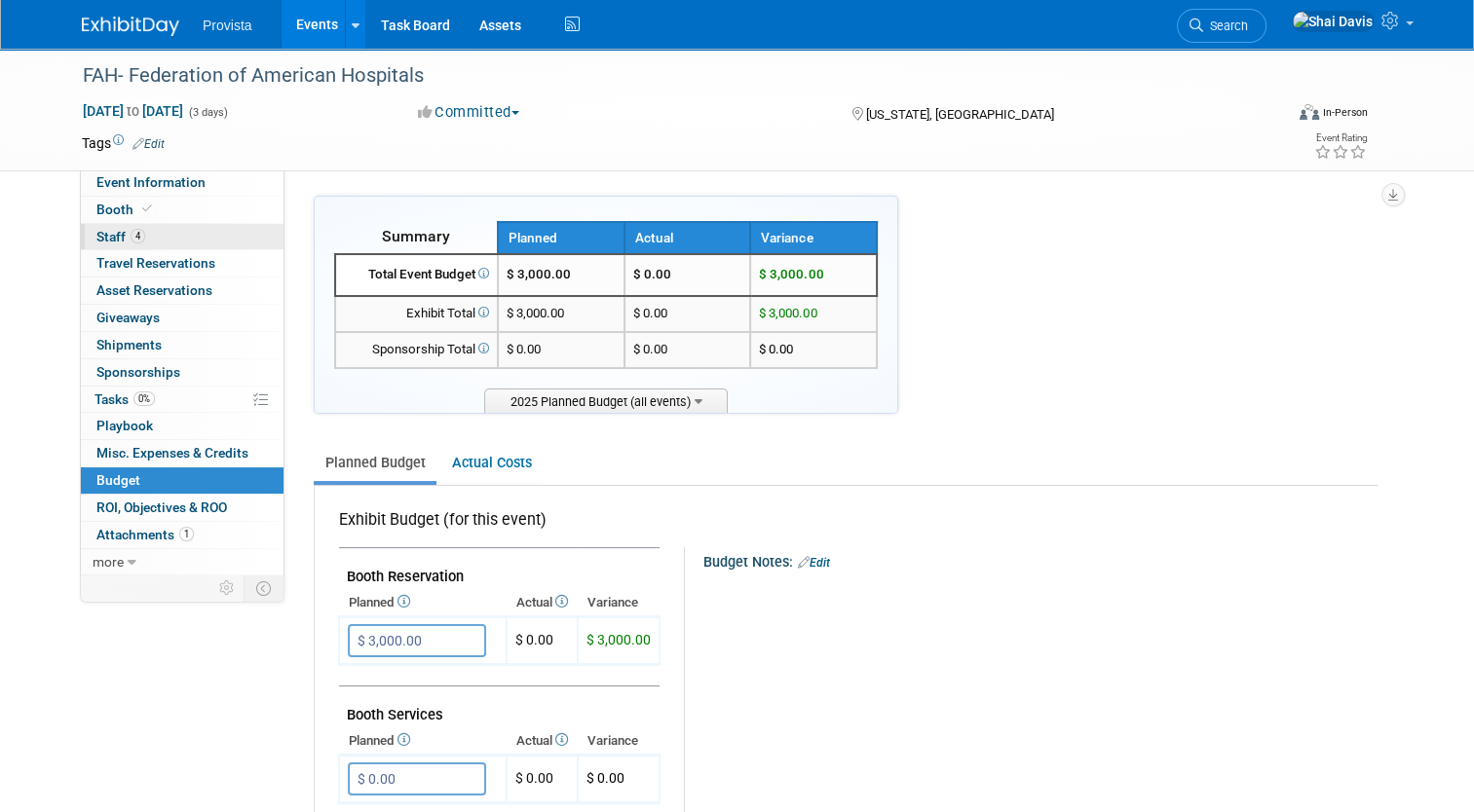
click at [108, 243] on span "Staff 4" at bounding box center [121, 237] width 49 height 16
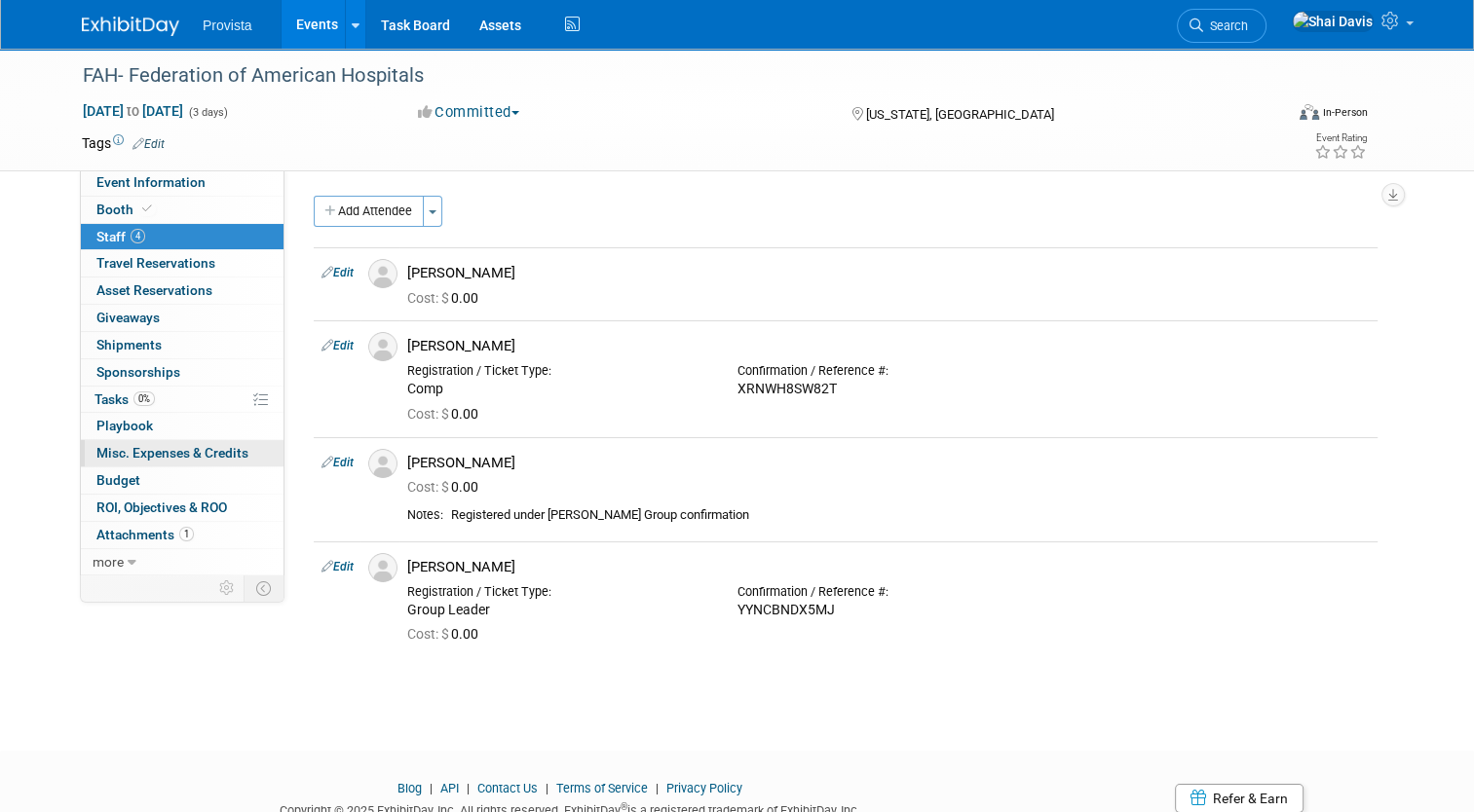
click at [122, 457] on span "Misc. Expenses & Credits 0" at bounding box center [172, 453] width 151 height 16
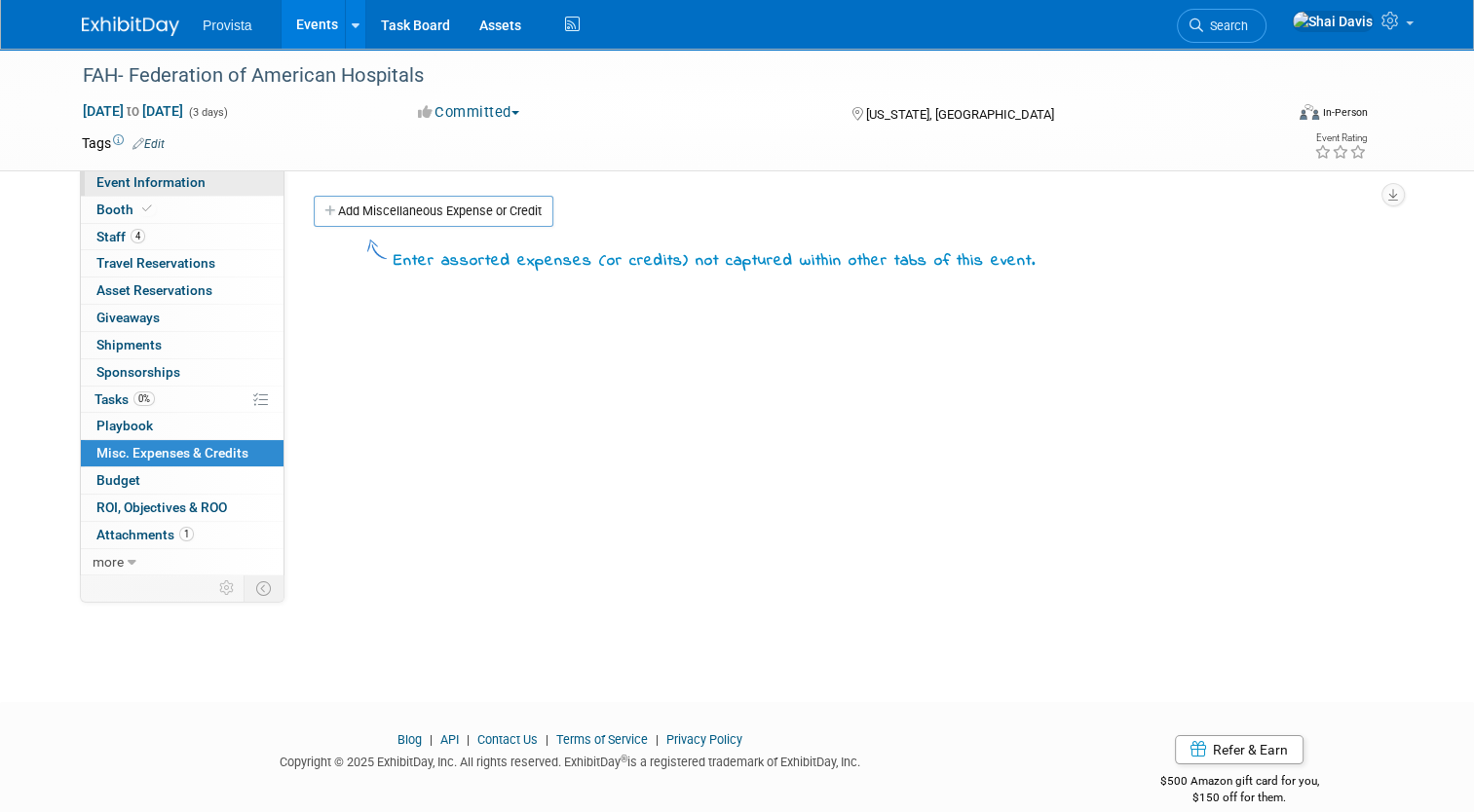
click at [107, 185] on span "Event Information" at bounding box center [150, 182] width 109 height 16
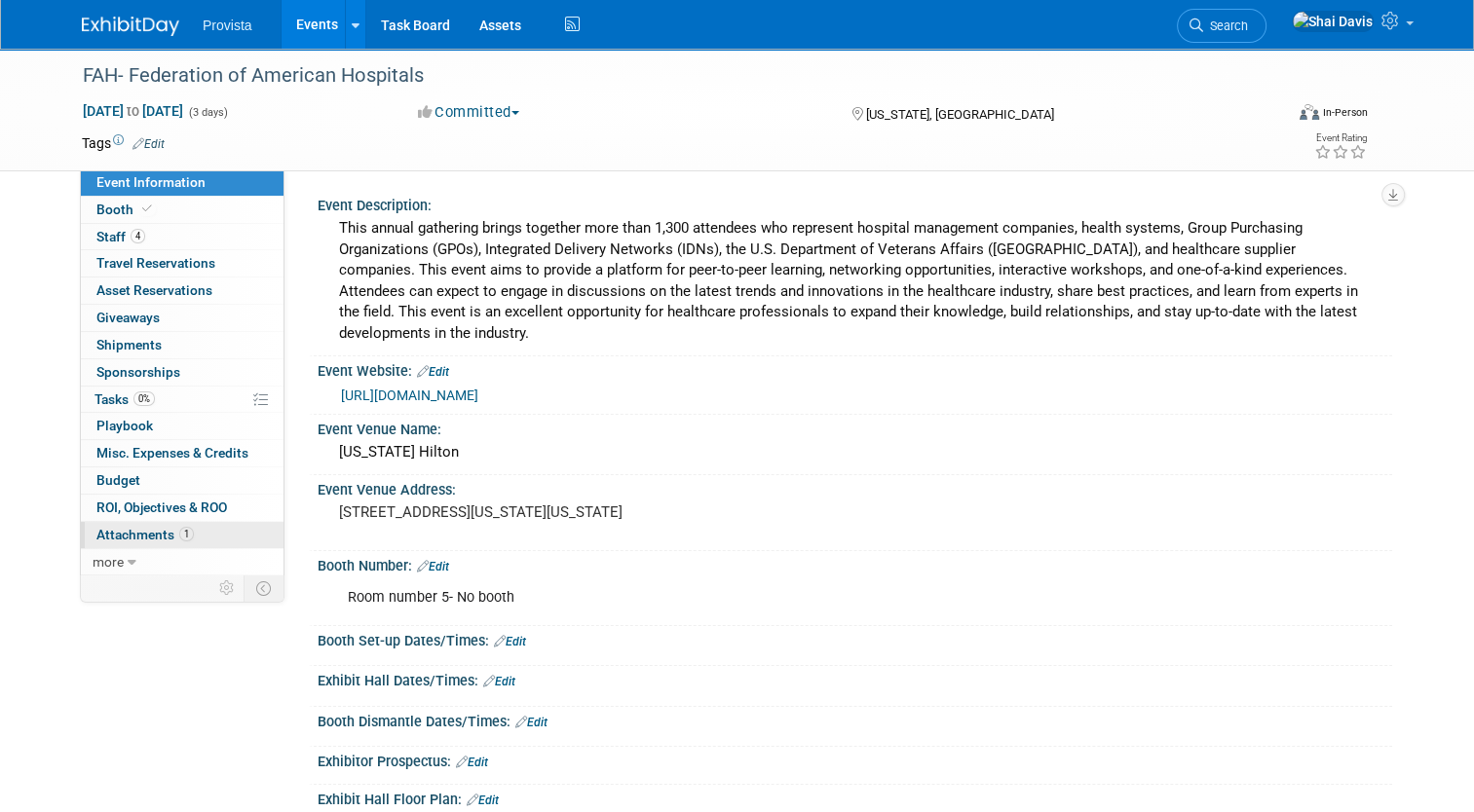
click at [133, 532] on span "Attachments 1" at bounding box center [146, 535] width 98 height 16
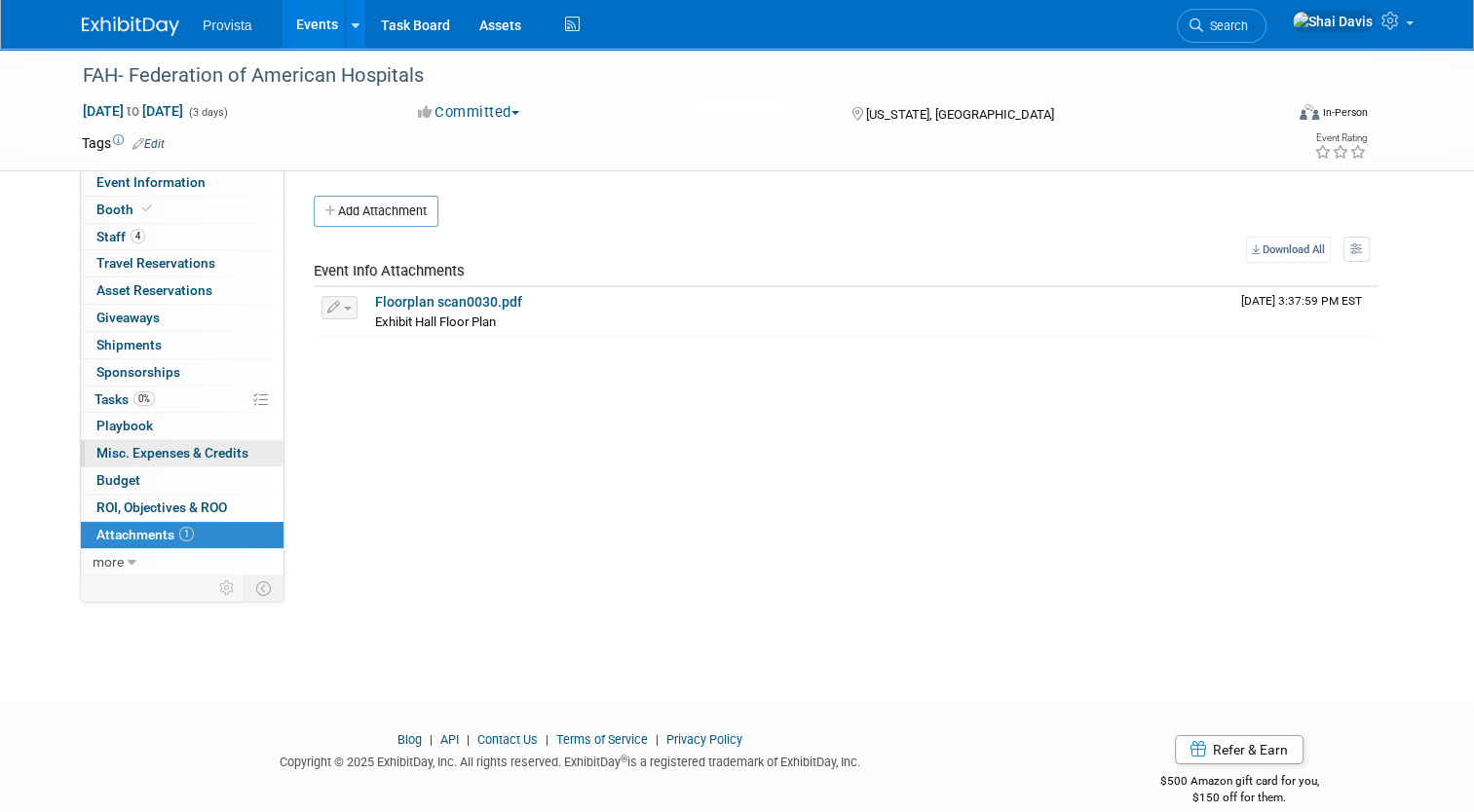
click at [106, 452] on span "Misc. Expenses & Credits 0" at bounding box center [172, 453] width 151 height 16
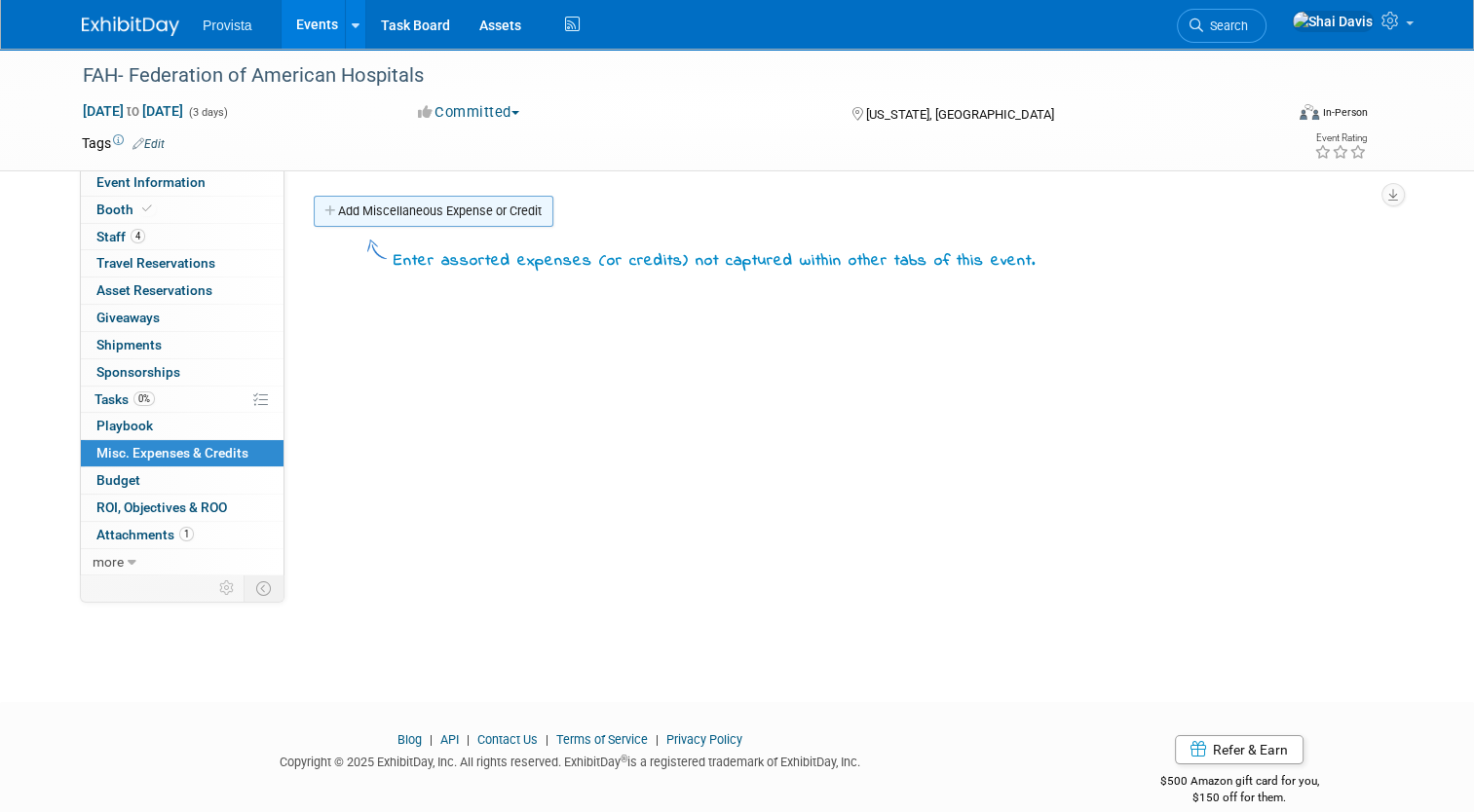
click at [343, 215] on link "Add Miscellaneous Expense or Credit" at bounding box center [434, 210] width 239 height 31
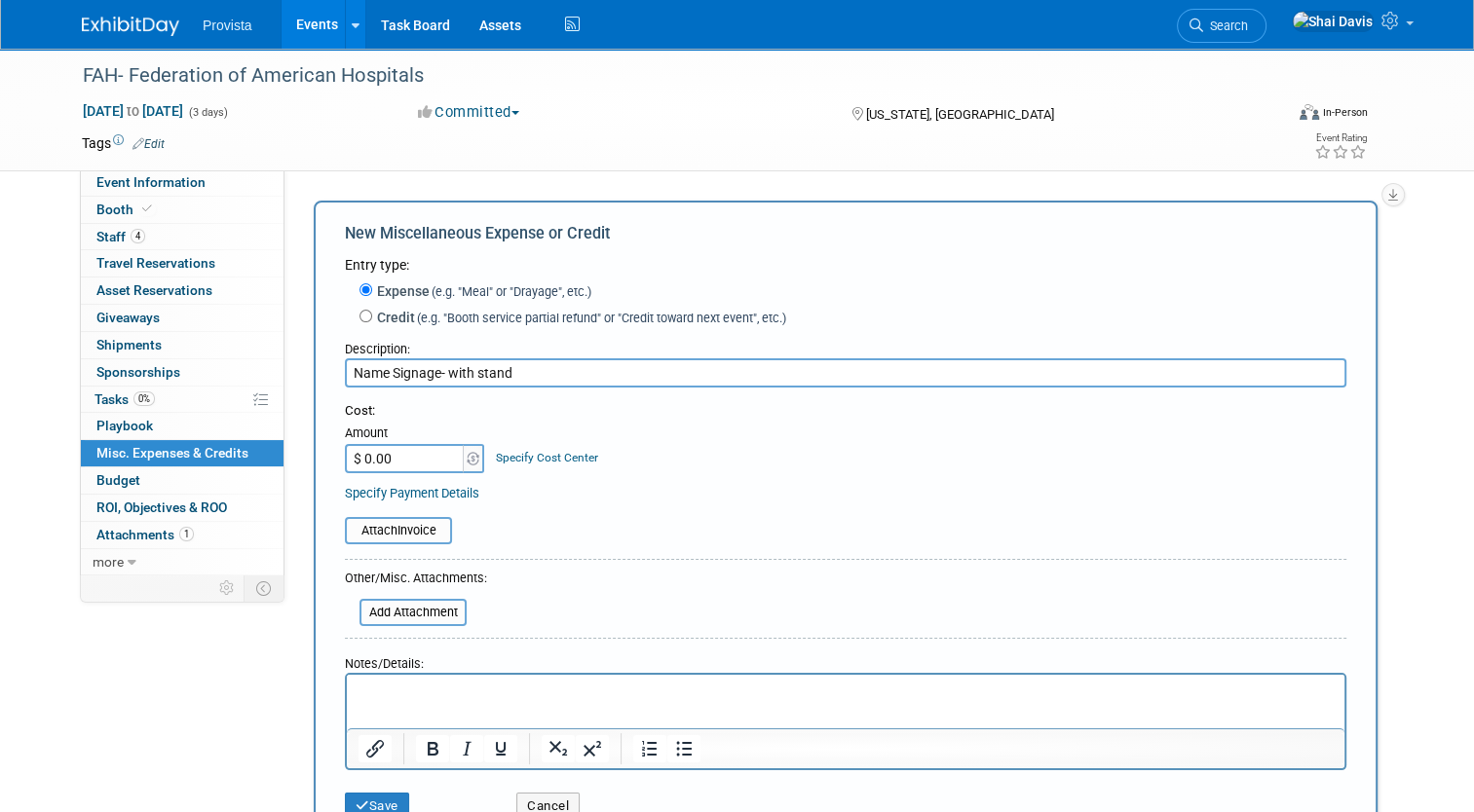
type input "Name Signage- with stand"
click at [392, 450] on input "$ 0.00" at bounding box center [406, 458] width 122 height 29
click at [707, 525] on table "Attach Invoice" at bounding box center [845, 530] width 1002 height 27
click at [425, 457] on input "$ 150.00" at bounding box center [406, 458] width 122 height 29
type input "$ 100.00"
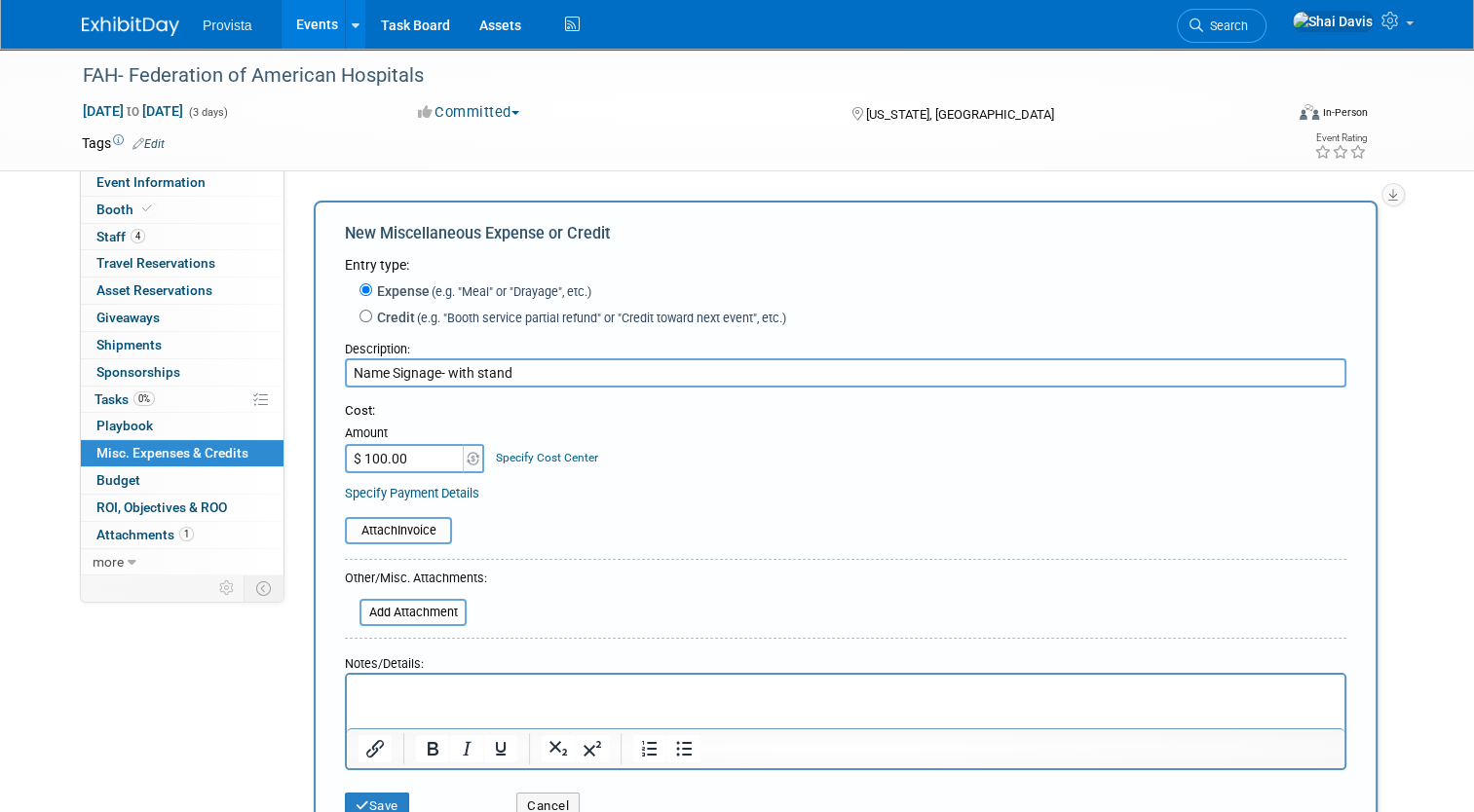
click at [513, 496] on div "Attach Invoice" at bounding box center [845, 520] width 1002 height 48
click at [366, 804] on button "Save" at bounding box center [377, 805] width 64 height 27
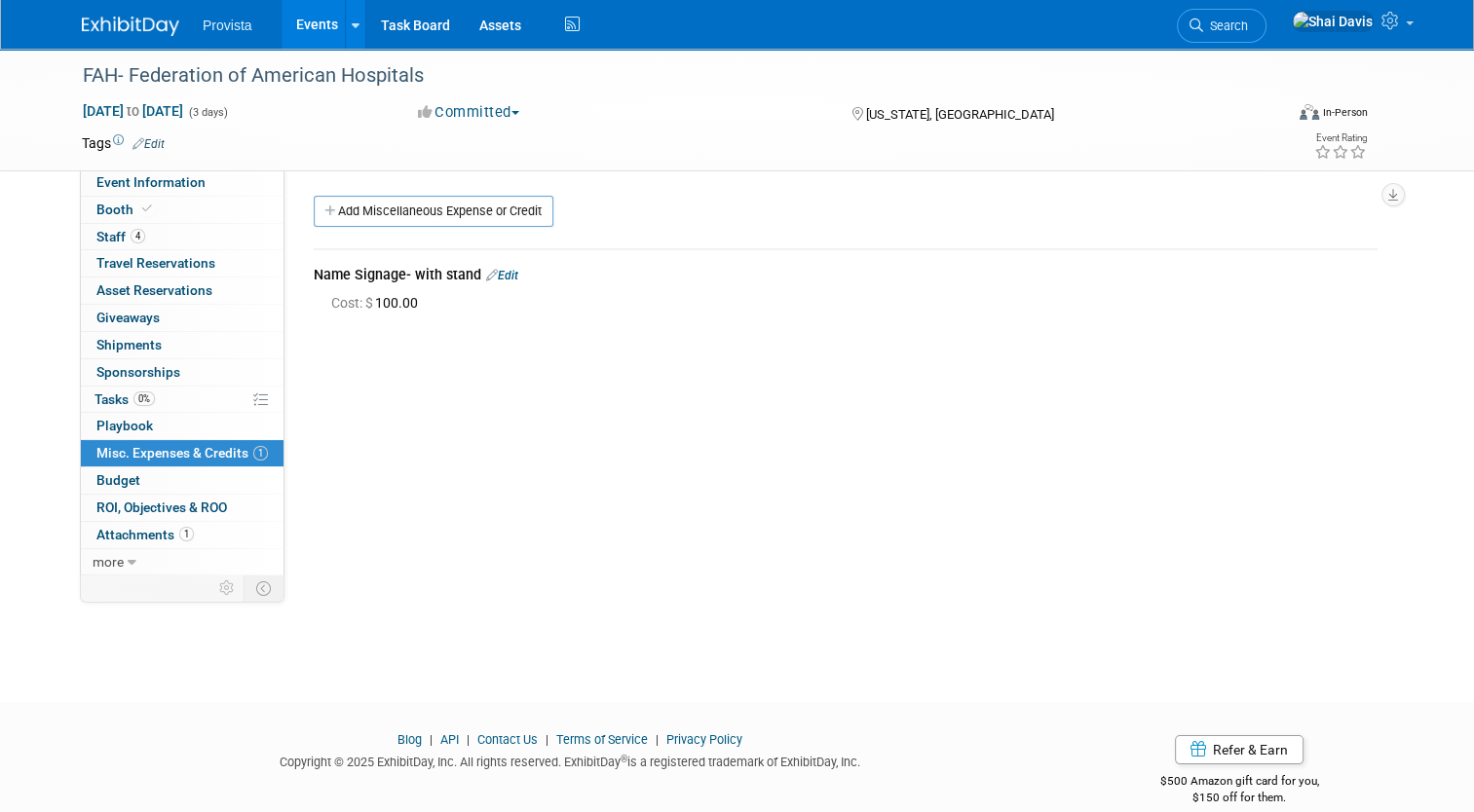
click at [292, 20] on link "Events" at bounding box center [316, 24] width 71 height 49
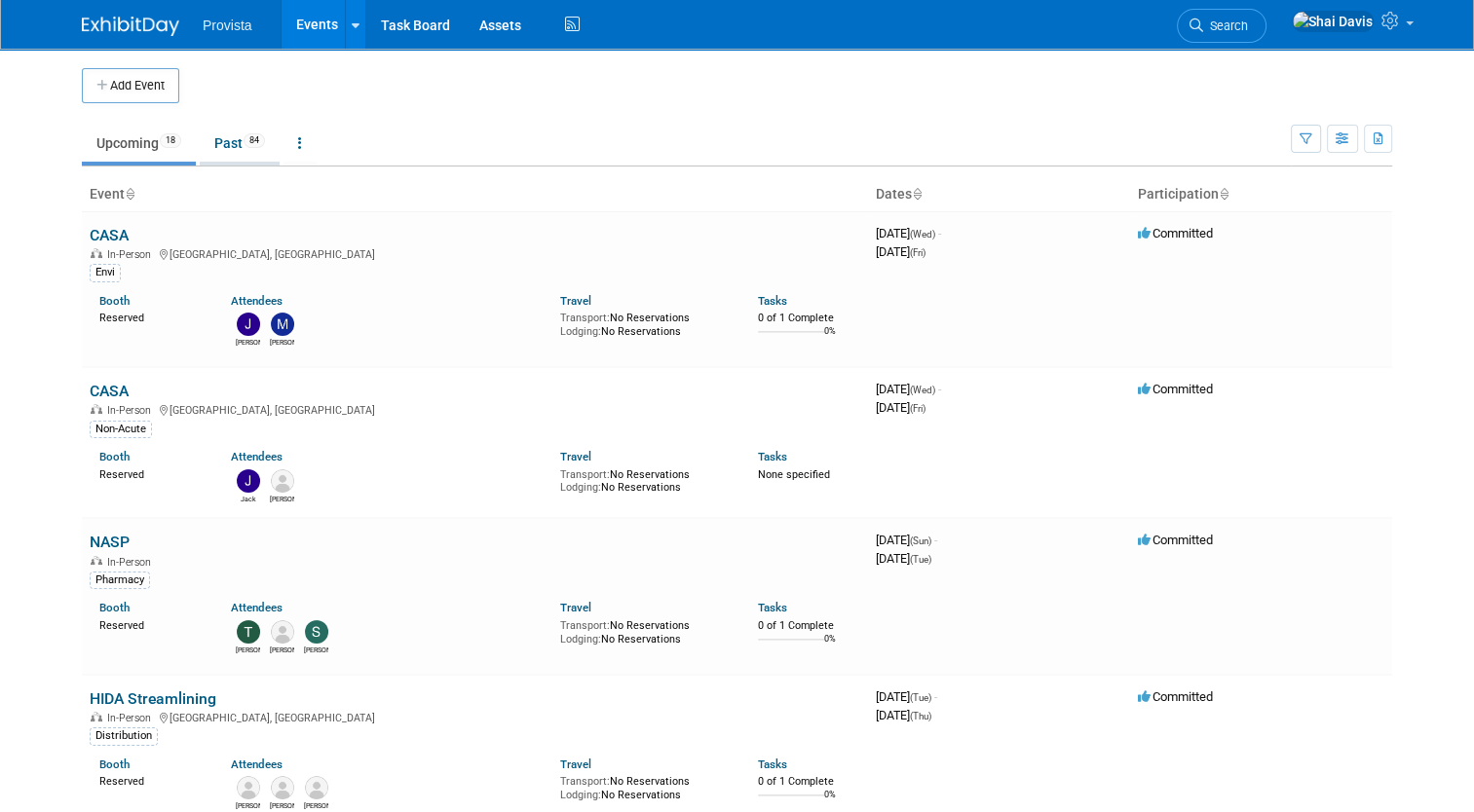
click at [227, 149] on link "Past 84" at bounding box center [239, 142] width 80 height 37
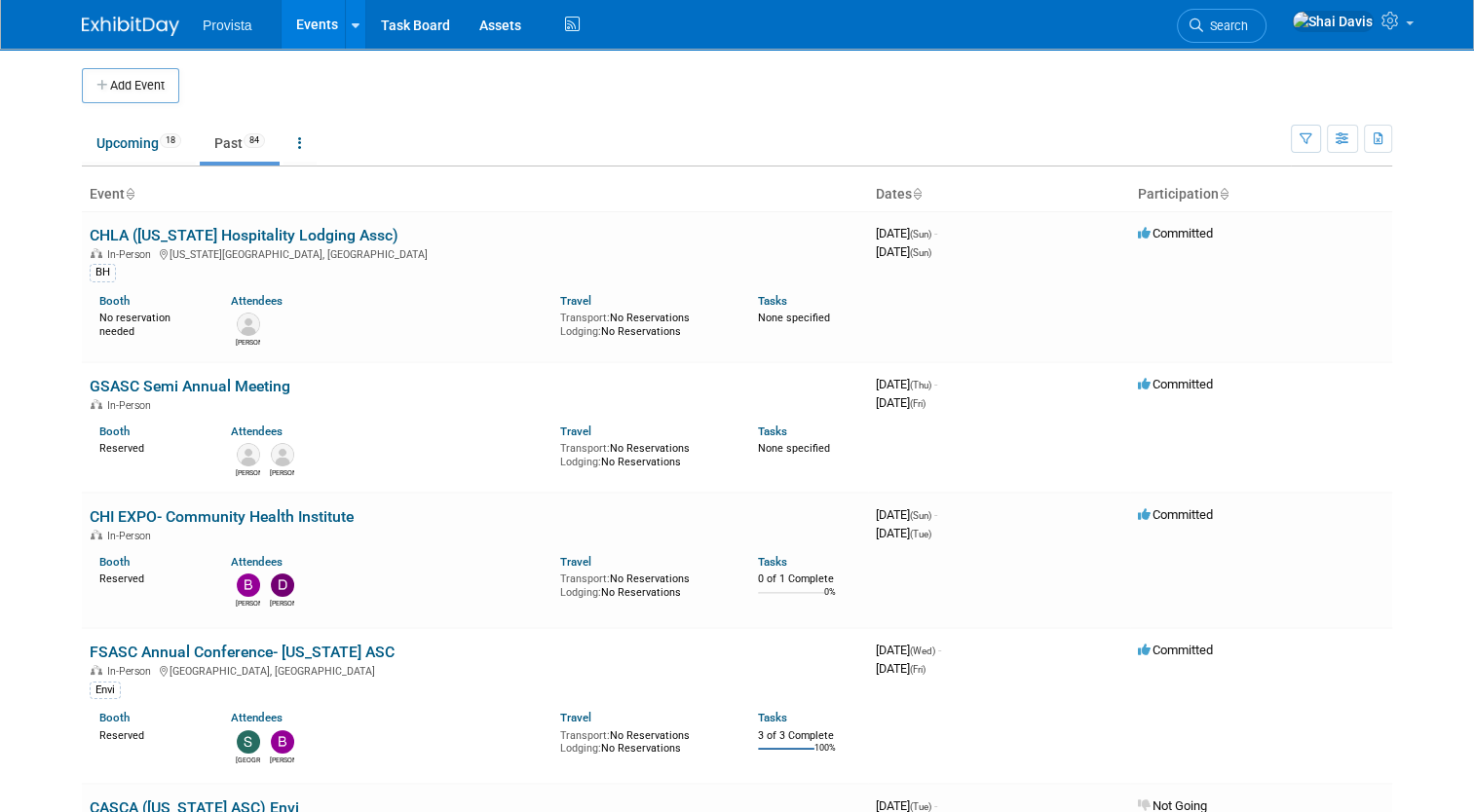
click at [28, 104] on body "Provista Events Add Event Bulk Upload Events Shareable Event Boards Recently Vi…" at bounding box center [737, 406] width 1474 height 812
click at [119, 140] on link "Upcoming 18" at bounding box center [139, 142] width 114 height 37
